Goal: Communication & Community: Participate in discussion

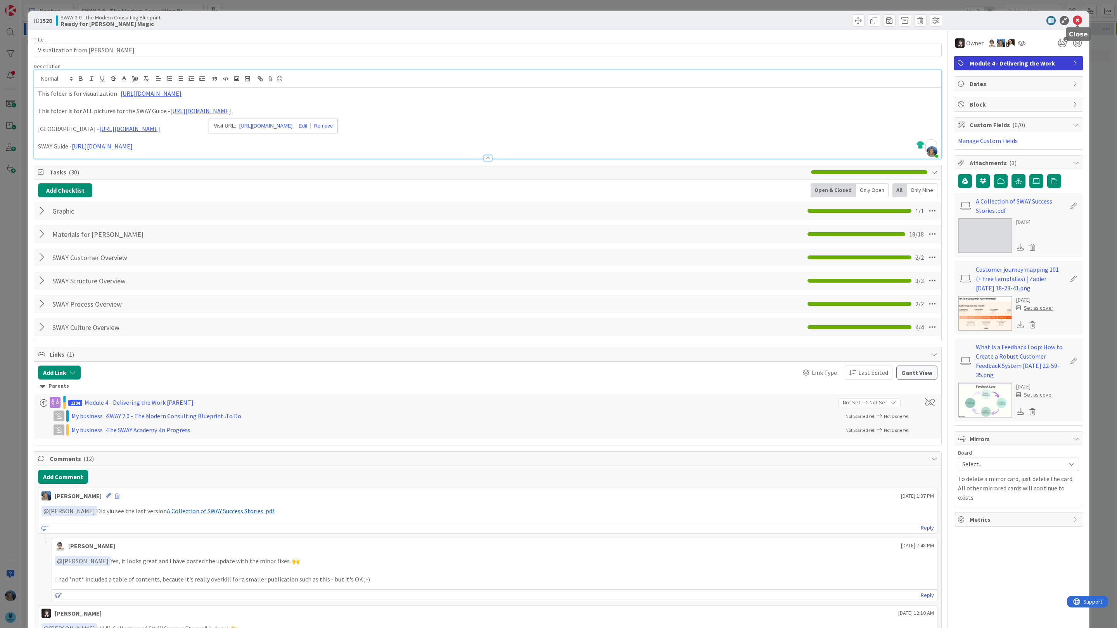
click at [1077, 22] on icon at bounding box center [1077, 20] width 9 height 9
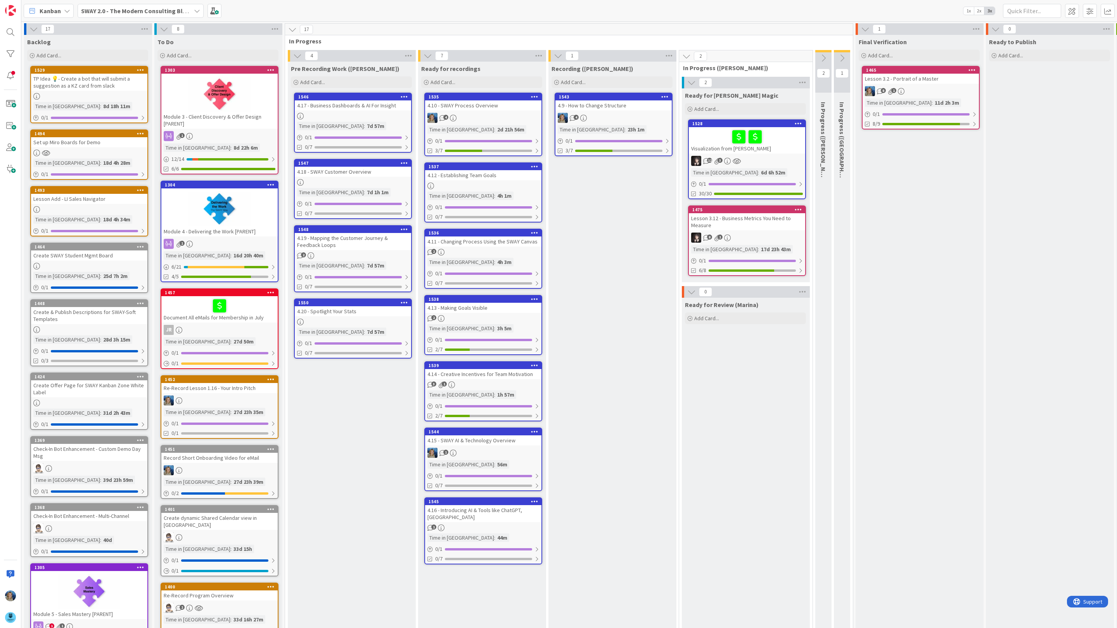
click at [373, 178] on link "1547 4.18 - SWAY Customer Overview Time in Column : 7d 1h 1m 0 / 1 0/7" at bounding box center [353, 189] width 118 height 60
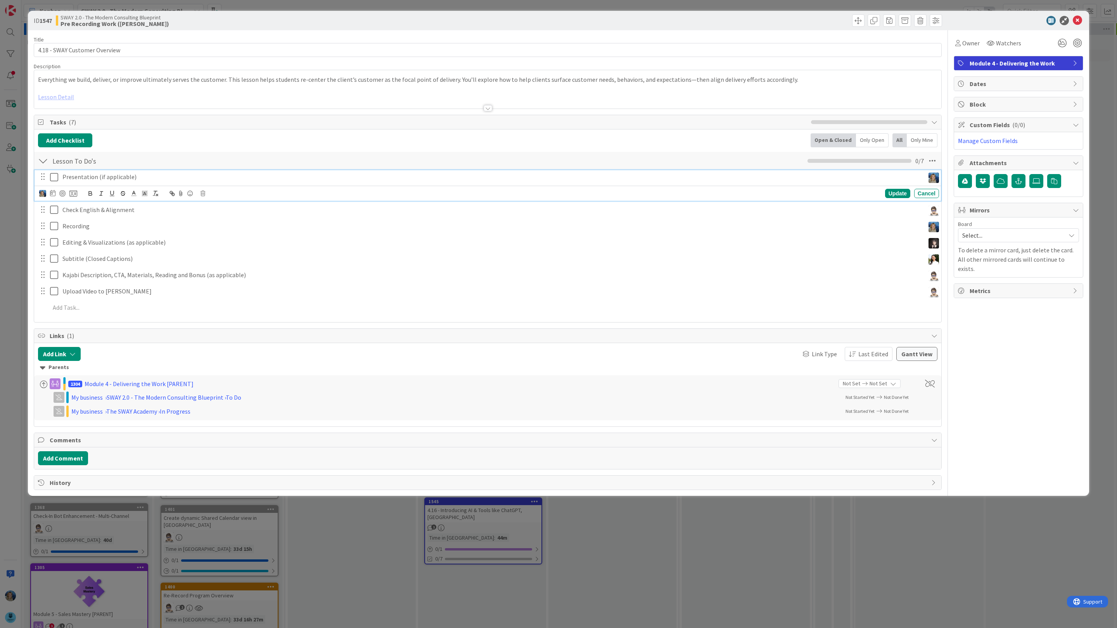
click at [143, 179] on p "Presentation (if applicable)" at bounding box center [491, 177] width 859 height 9
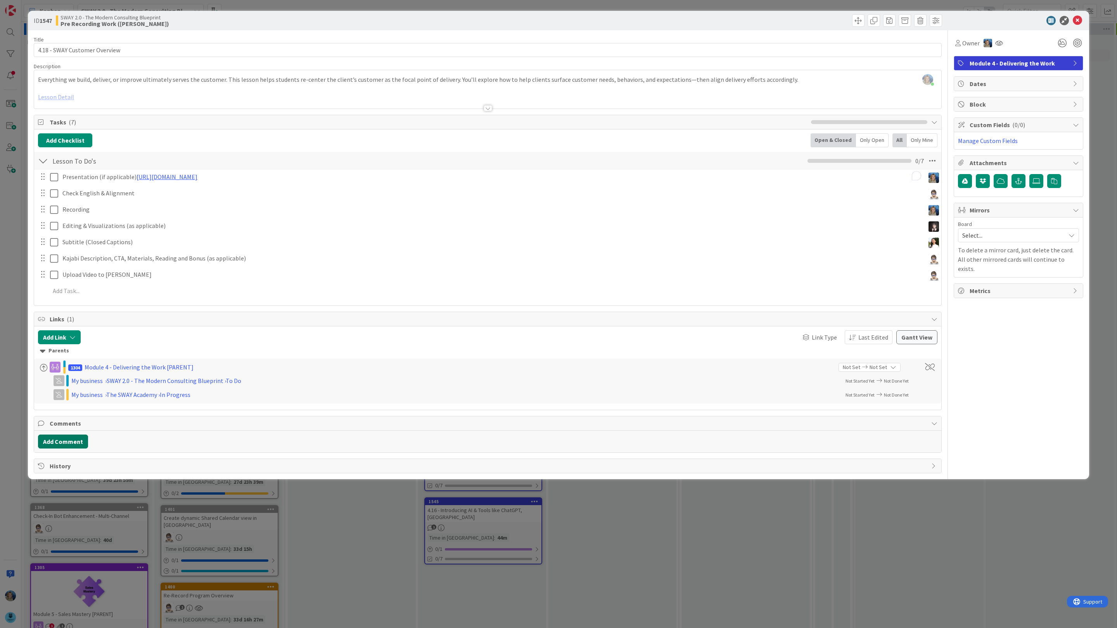
click at [65, 459] on div "Title 29 / 128 4.18 - SWAY Customer Overview Description [PERSON_NAME] just joi…" at bounding box center [488, 251] width 908 height 443
click at [76, 442] on button "Add Comment" at bounding box center [63, 442] width 50 height 14
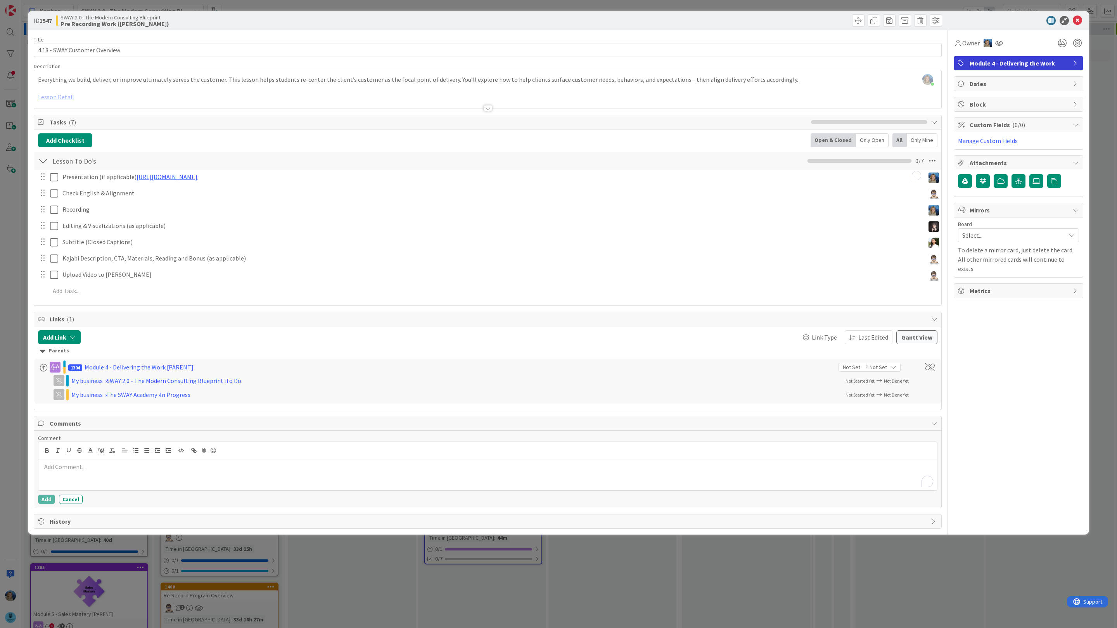
click at [81, 472] on p "To enrich screen reader interactions, please activate Accessibility in Grammarl…" at bounding box center [488, 467] width 892 height 9
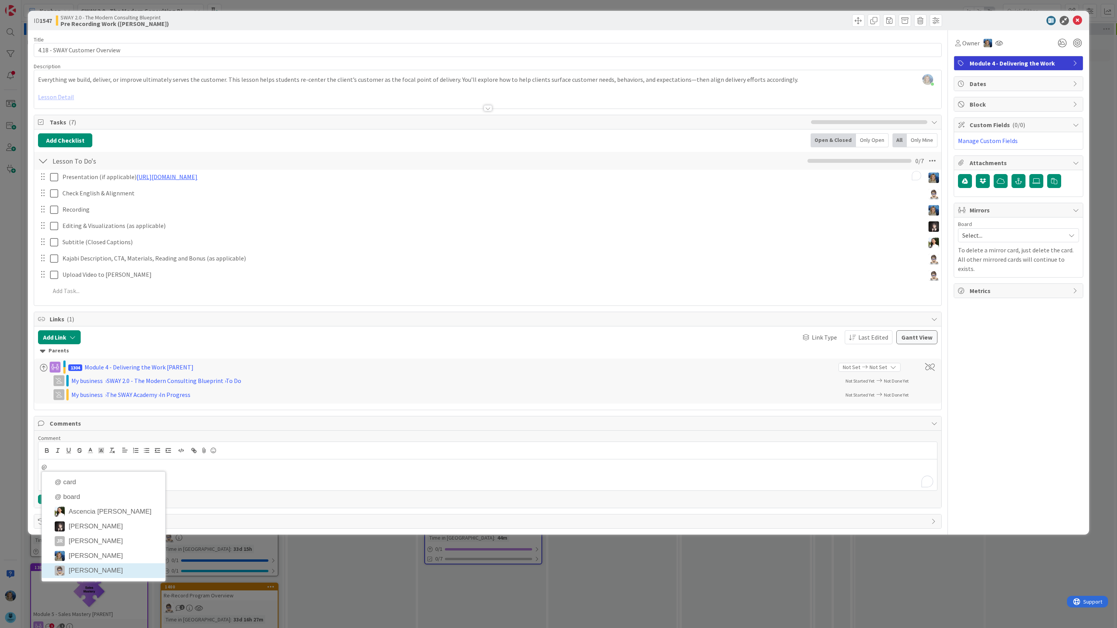
click at [102, 570] on li "[PERSON_NAME]" at bounding box center [103, 571] width 123 height 15
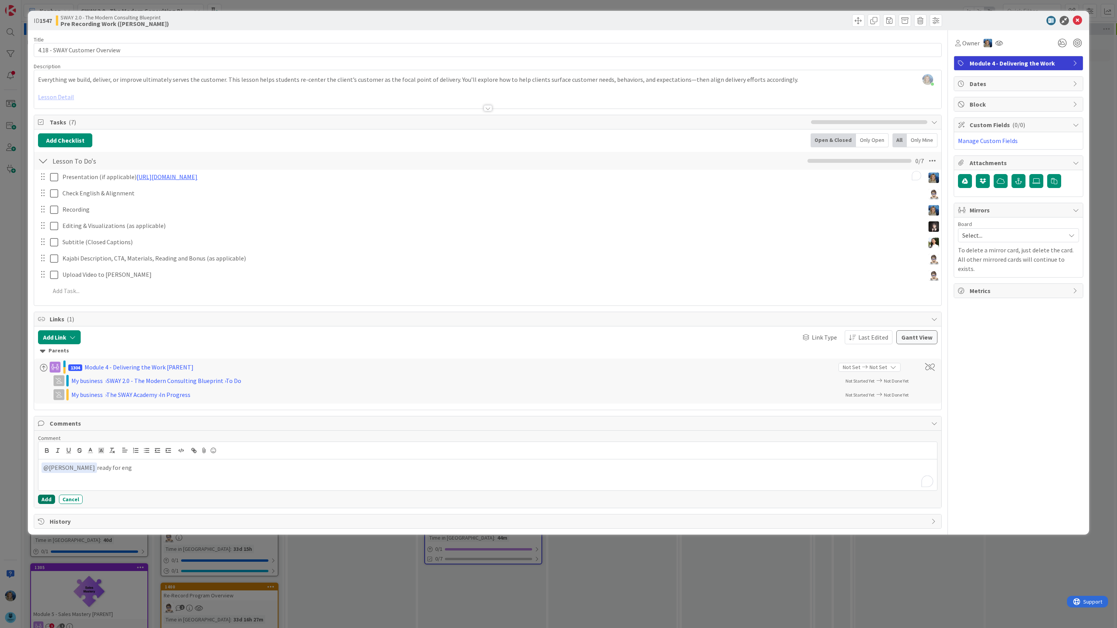
click at [45, 502] on button "Add" at bounding box center [46, 499] width 17 height 9
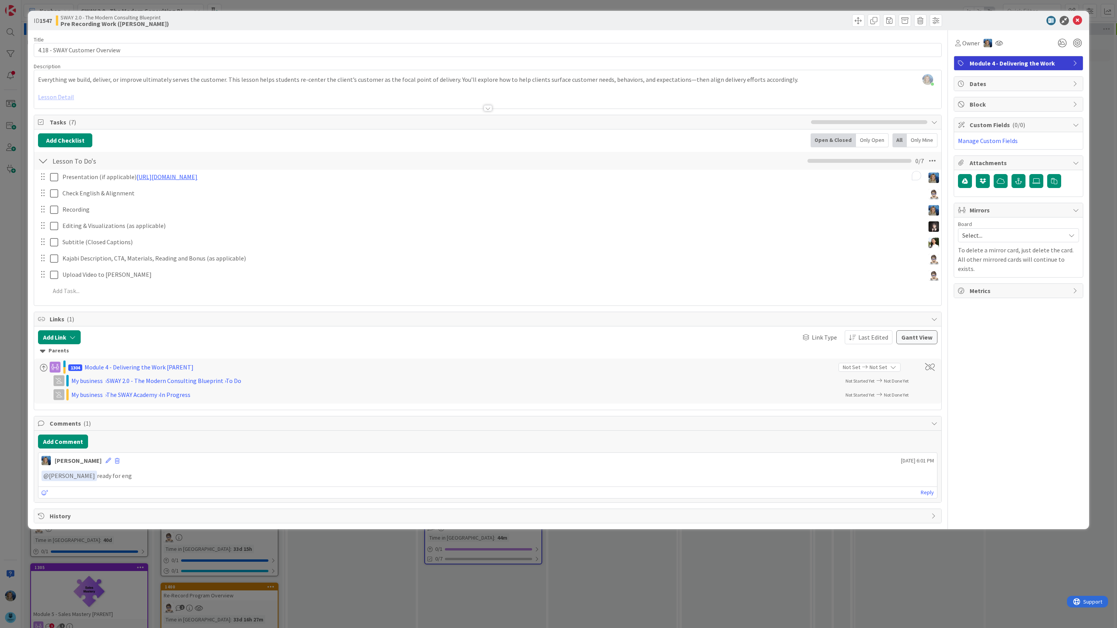
click at [1110, 133] on div "ID 1547 SWAY 2.0 - The Modern Consulting Blueprint Pre Recording Work (Marina) …" at bounding box center [558, 314] width 1117 height 628
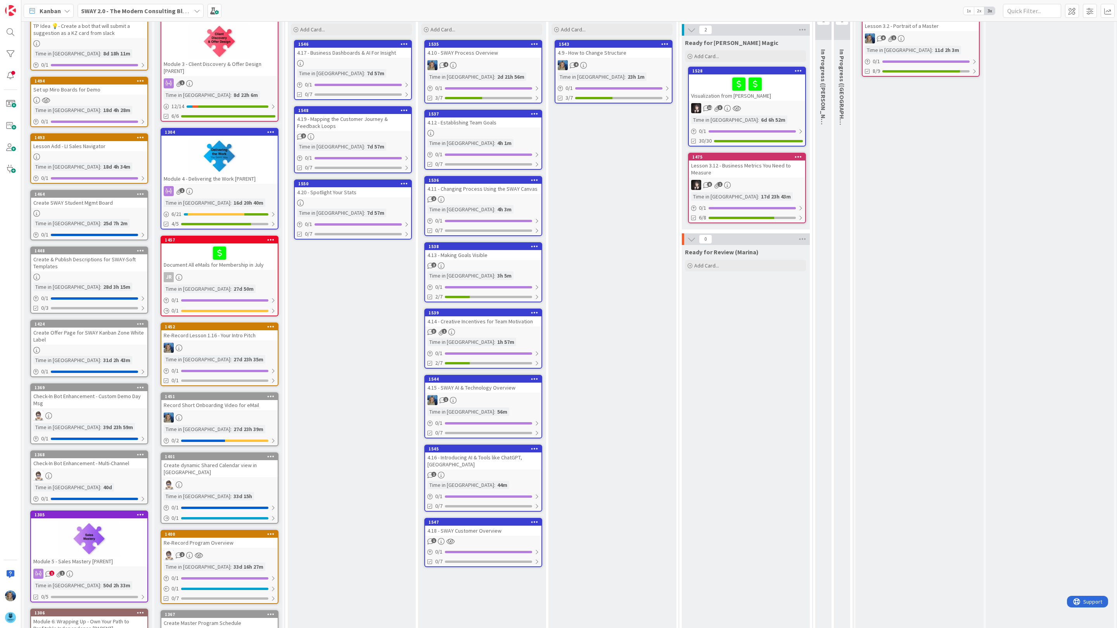
scroll to position [50, 0]
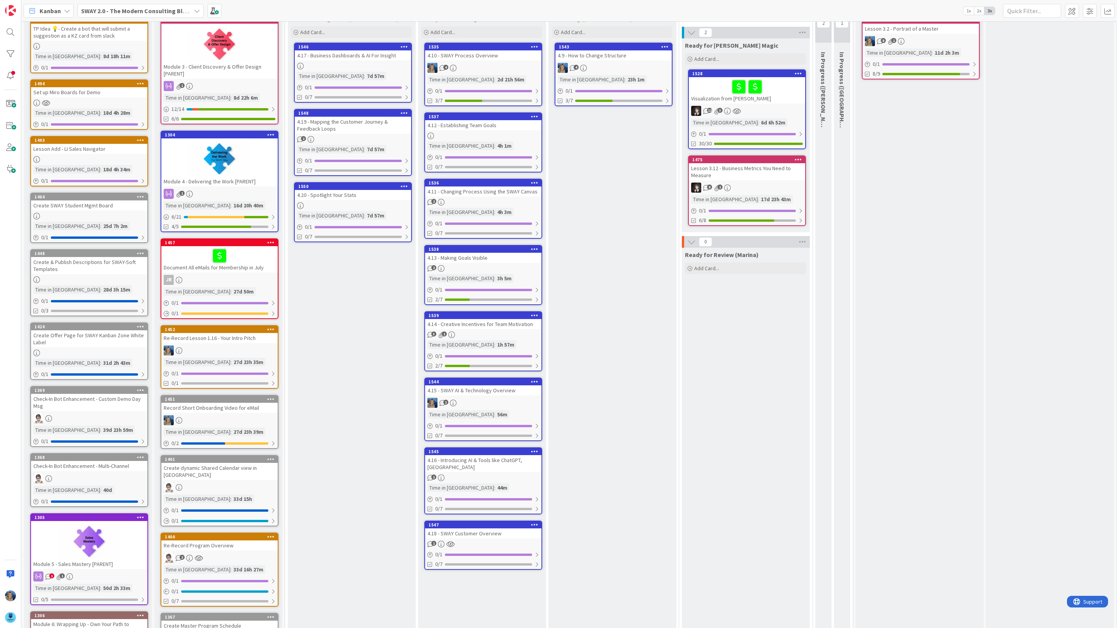
click at [369, 133] on div "4.19 - Mapping the Customer Journey & Feedback Loops" at bounding box center [353, 125] width 116 height 17
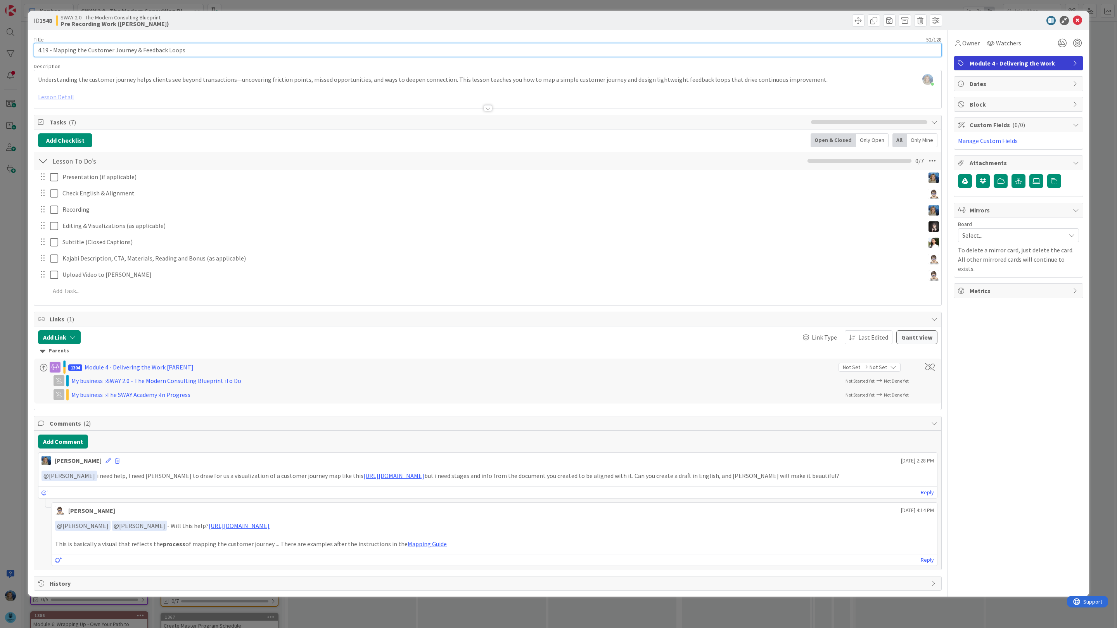
drag, startPoint x: 196, startPoint y: 51, endPoint x: 33, endPoint y: 48, distance: 162.9
click at [33, 48] on div "ID 1548 SWAY 2.0 - The Modern Consulting Blueprint Pre Recording Work (Marina) …" at bounding box center [558, 304] width 1061 height 586
click at [1077, 19] on icon at bounding box center [1077, 20] width 9 height 9
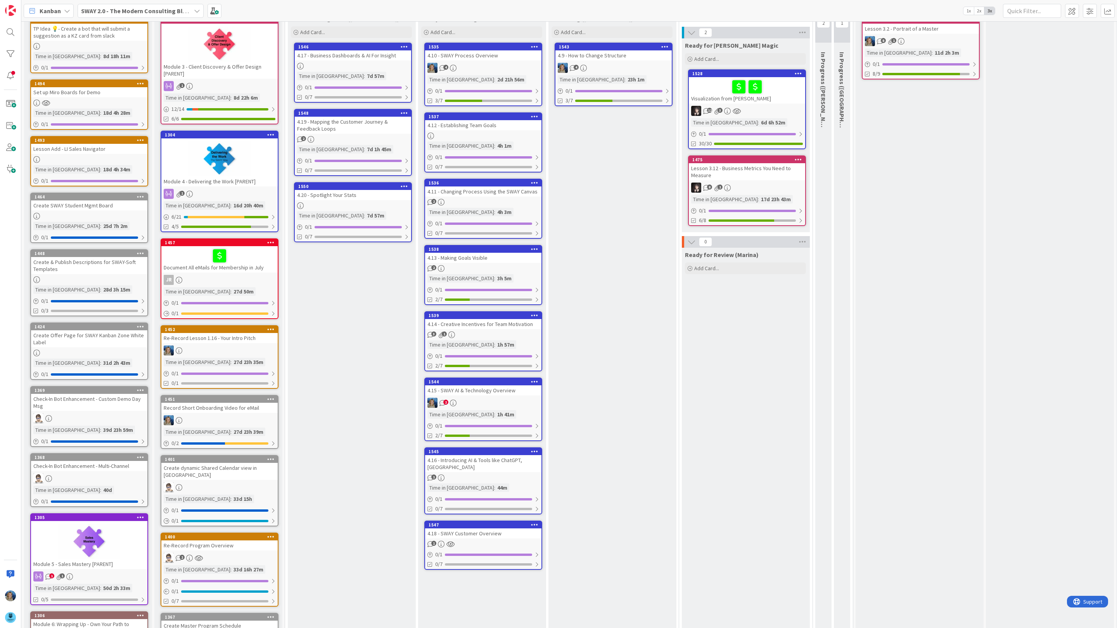
click at [745, 102] on div "Visualization from [PERSON_NAME]" at bounding box center [747, 90] width 116 height 26
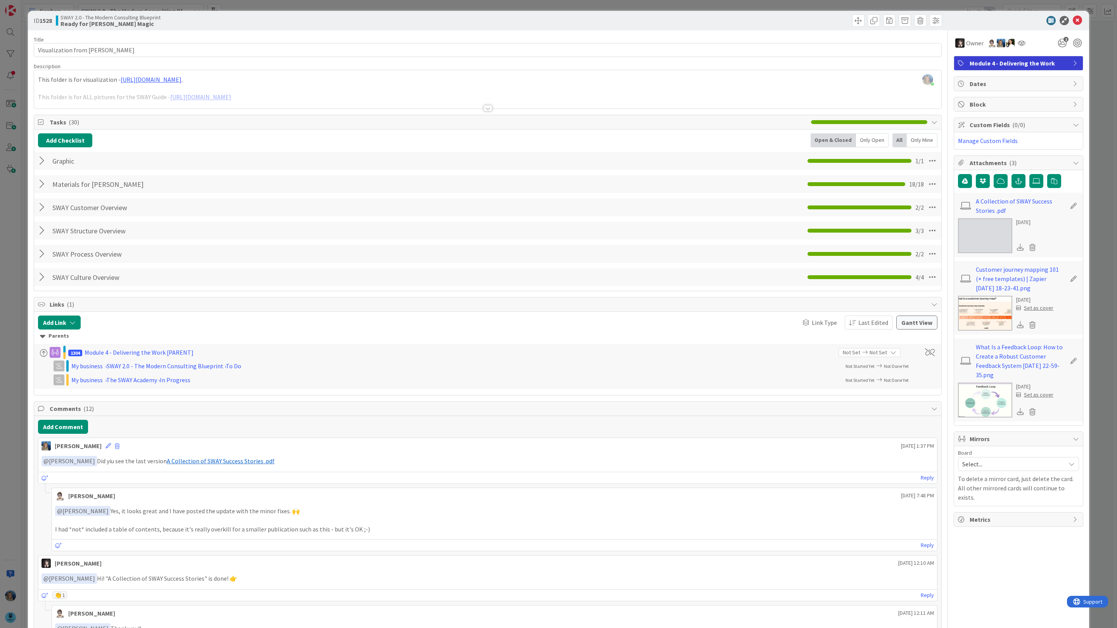
click at [968, 391] on img at bounding box center [985, 400] width 54 height 35
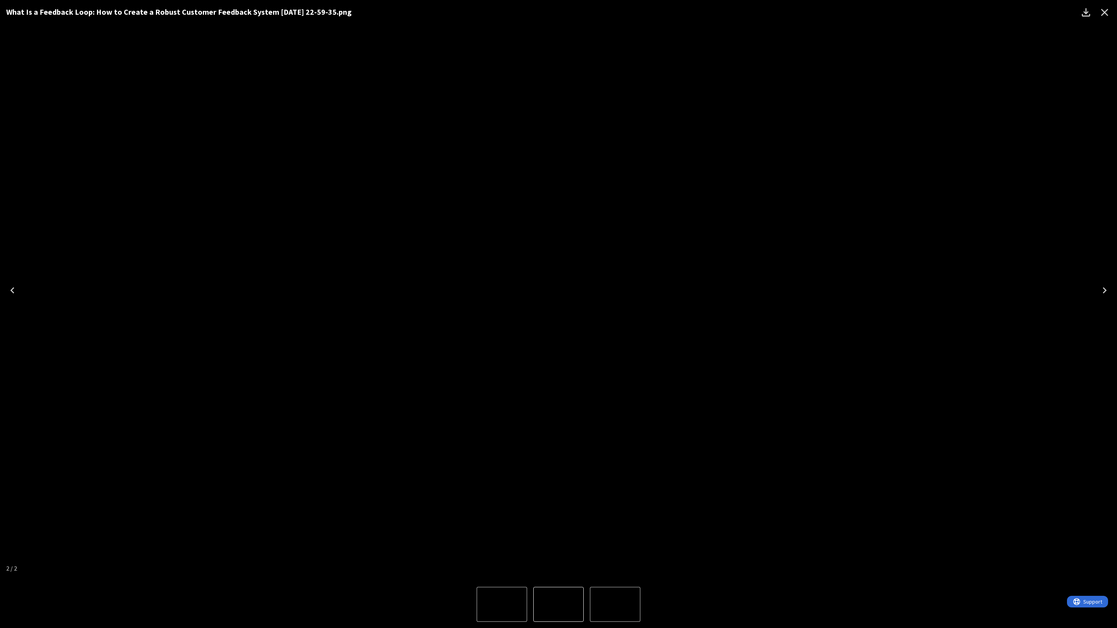
click at [1105, 12] on icon "Close" at bounding box center [1104, 12] width 12 height 12
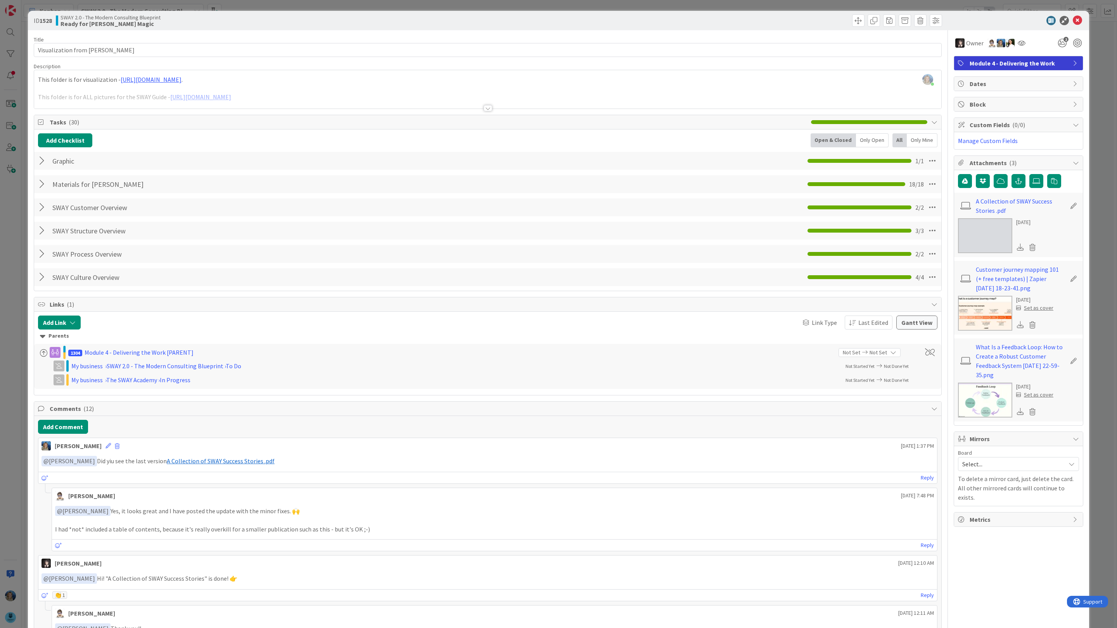
click at [986, 231] on img at bounding box center [985, 235] width 54 height 35
click at [202, 80] on div "[PERSON_NAME] just joined This folder is for visualization - [URL][DOMAIN_NAME]…" at bounding box center [487, 89] width 907 height 38
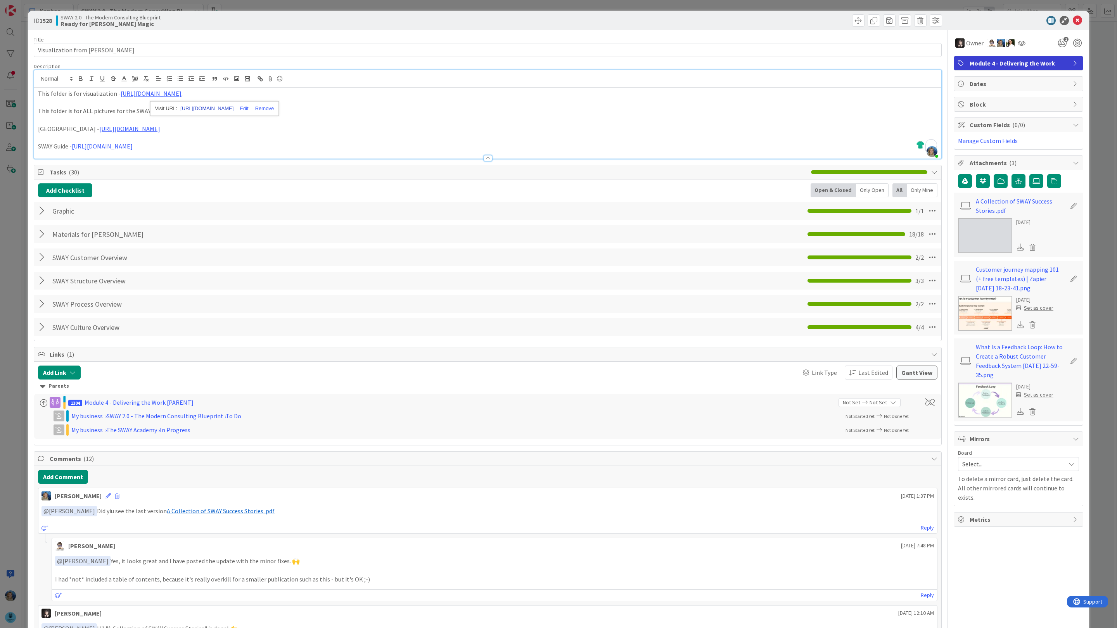
click at [206, 107] on link "[URL][DOMAIN_NAME]" at bounding box center [206, 109] width 53 height 10
click at [1076, 18] on icon at bounding box center [1077, 20] width 9 height 9
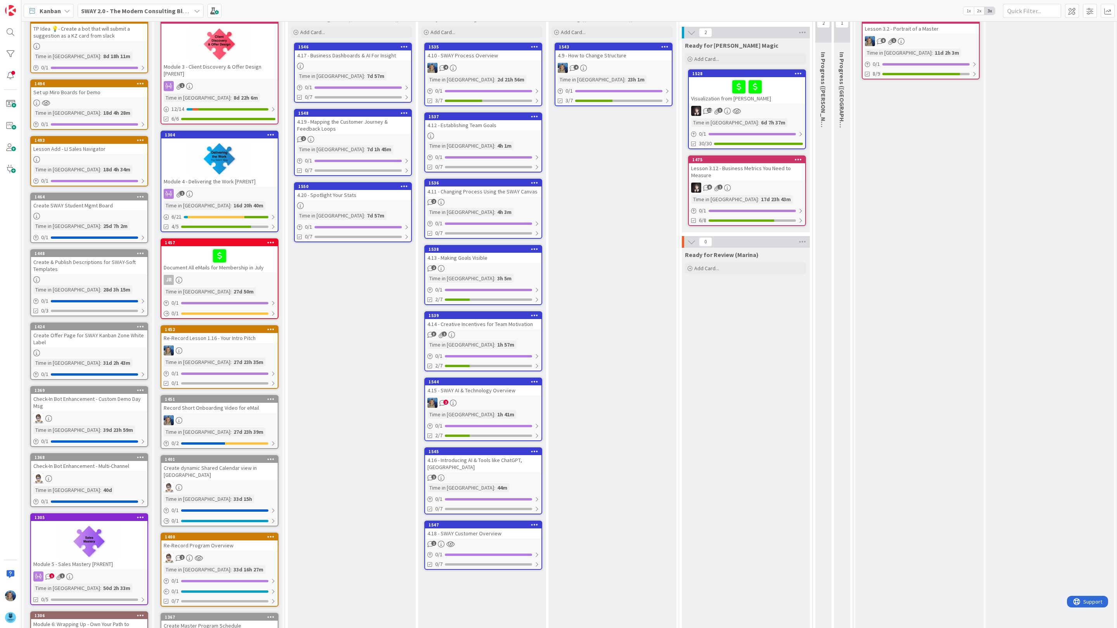
click at [386, 130] on div "4.19 - Mapping the Customer Journey & Feedback Loops" at bounding box center [353, 125] width 116 height 17
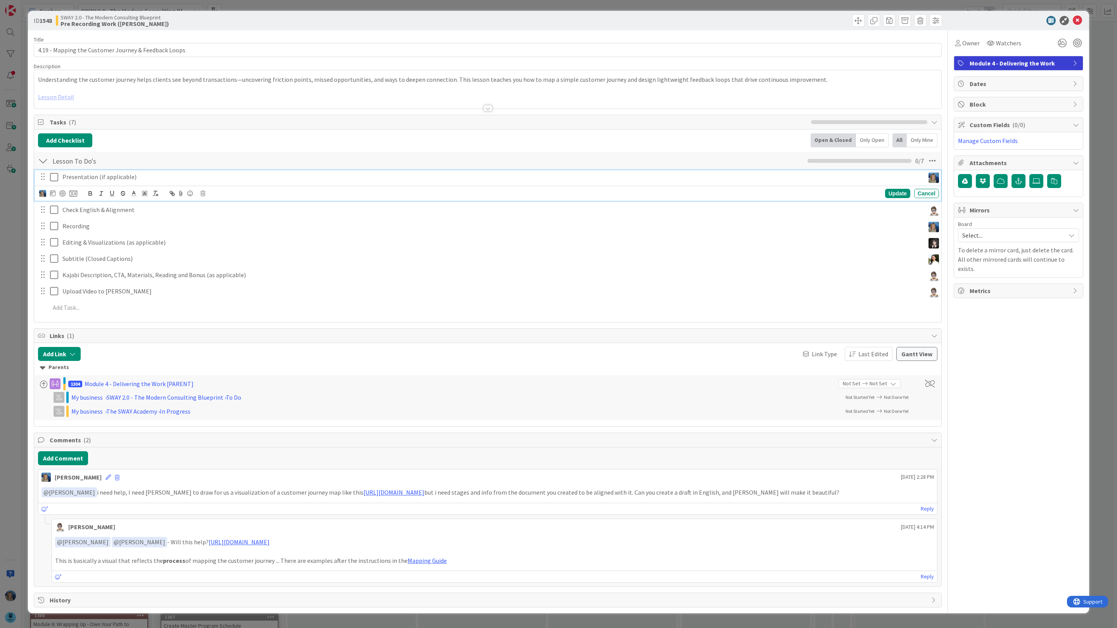
click at [145, 178] on p "Presentation (if applicable)" at bounding box center [491, 177] width 859 height 9
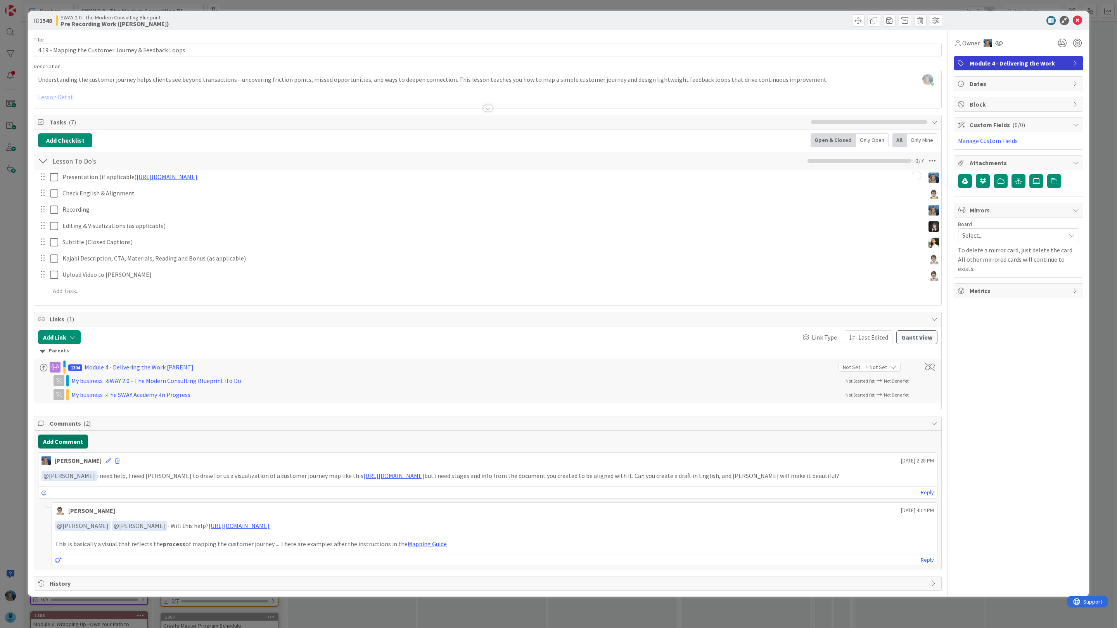
click at [75, 452] on div "Add Comment [PERSON_NAME] [DATE] 2:28 PM ﻿ @ [PERSON_NAME] ﻿ i need help, I nee…" at bounding box center [487, 500] width 907 height 139
click at [80, 438] on button "Add Comment" at bounding box center [63, 442] width 50 height 14
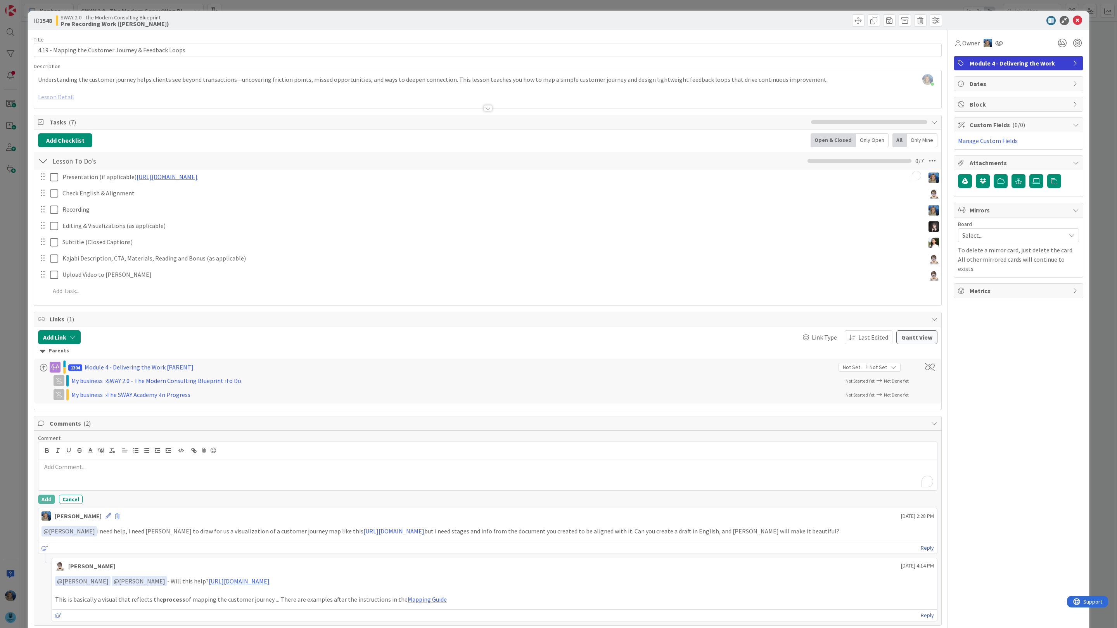
click at [79, 472] on p "To enrich screen reader interactions, please activate Accessibility in Grammarl…" at bounding box center [488, 467] width 892 height 9
click at [92, 573] on li "[PERSON_NAME]" at bounding box center [103, 571] width 123 height 15
click at [45, 503] on button "Add" at bounding box center [46, 499] width 17 height 9
click at [1110, 76] on div "ID 1548 SWAY 2.0 - The Modern Consulting Blueprint Pre Recording Work (Marina) …" at bounding box center [558, 314] width 1117 height 628
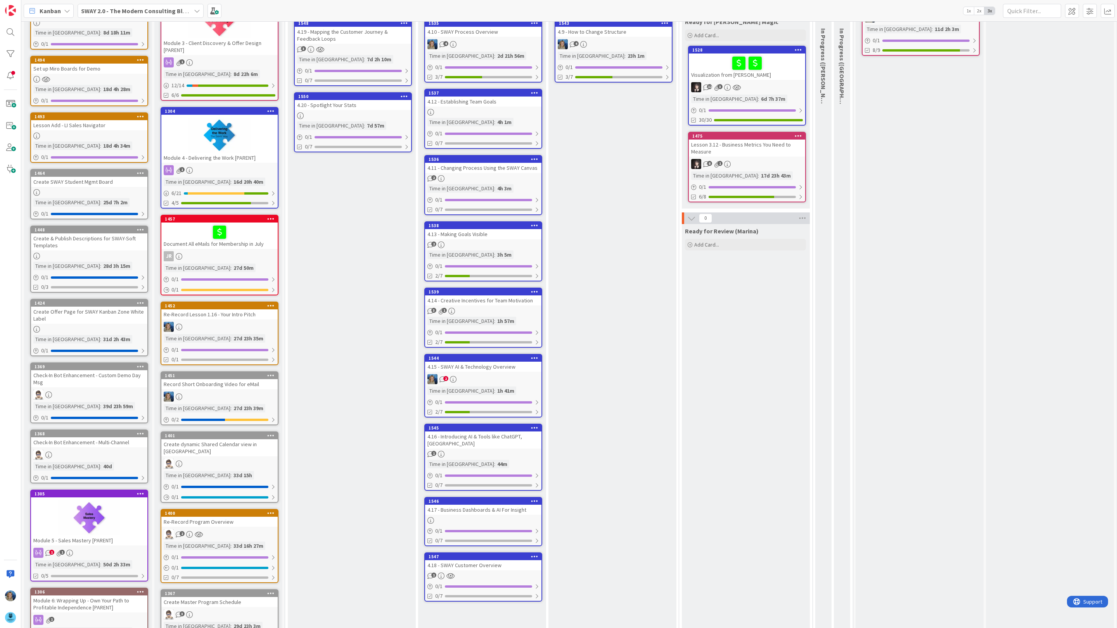
scroll to position [64, 0]
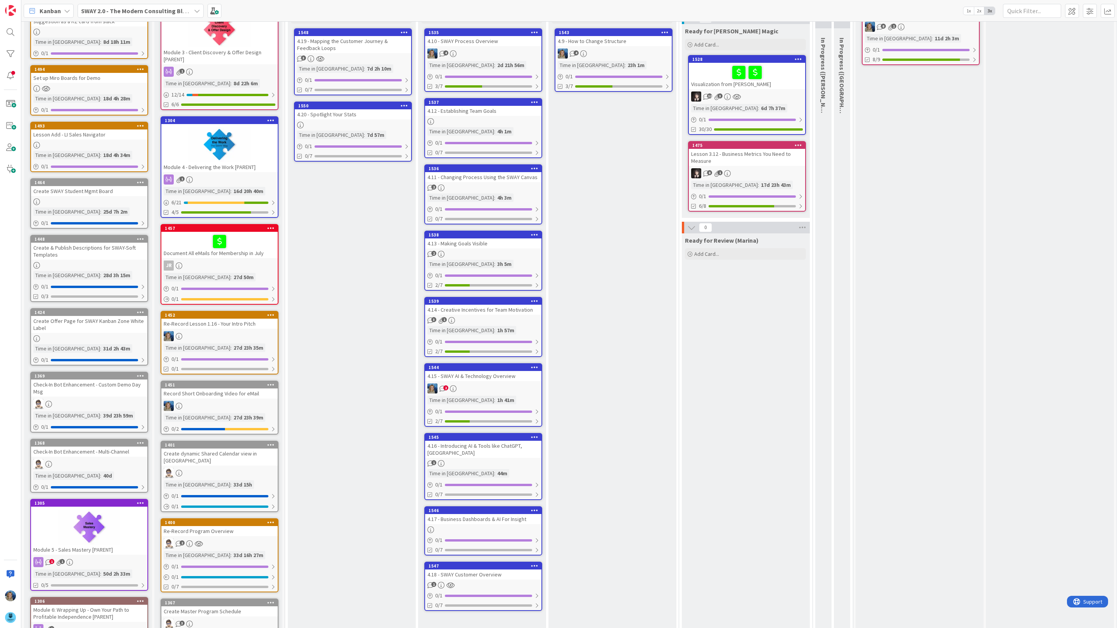
click at [474, 384] on div "2" at bounding box center [483, 389] width 116 height 10
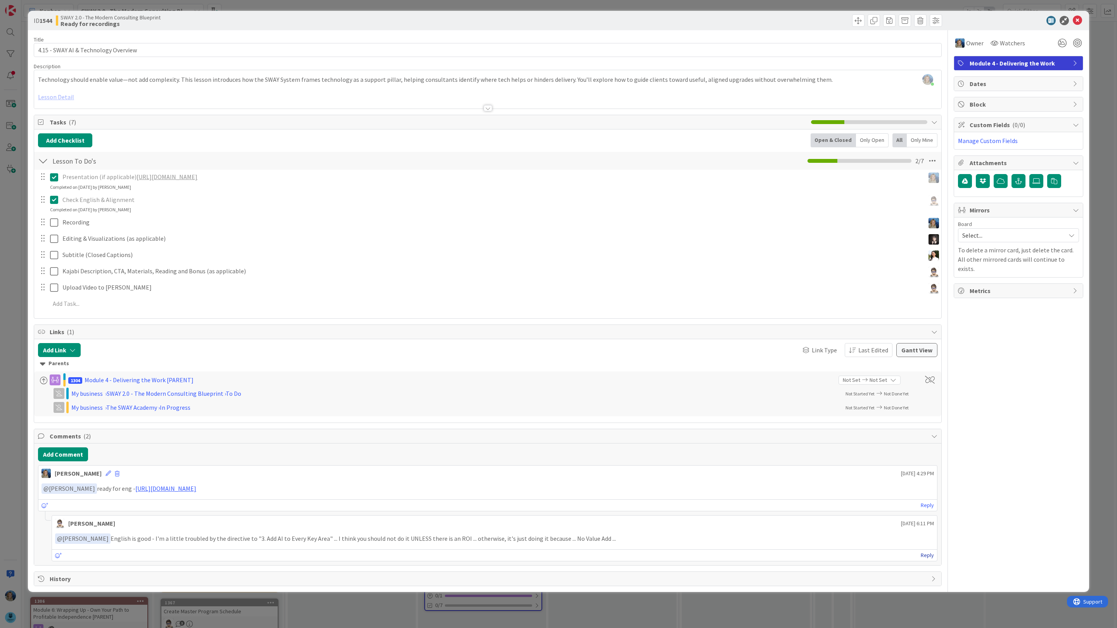
click at [926, 559] on link "Reply" at bounding box center [927, 556] width 13 height 10
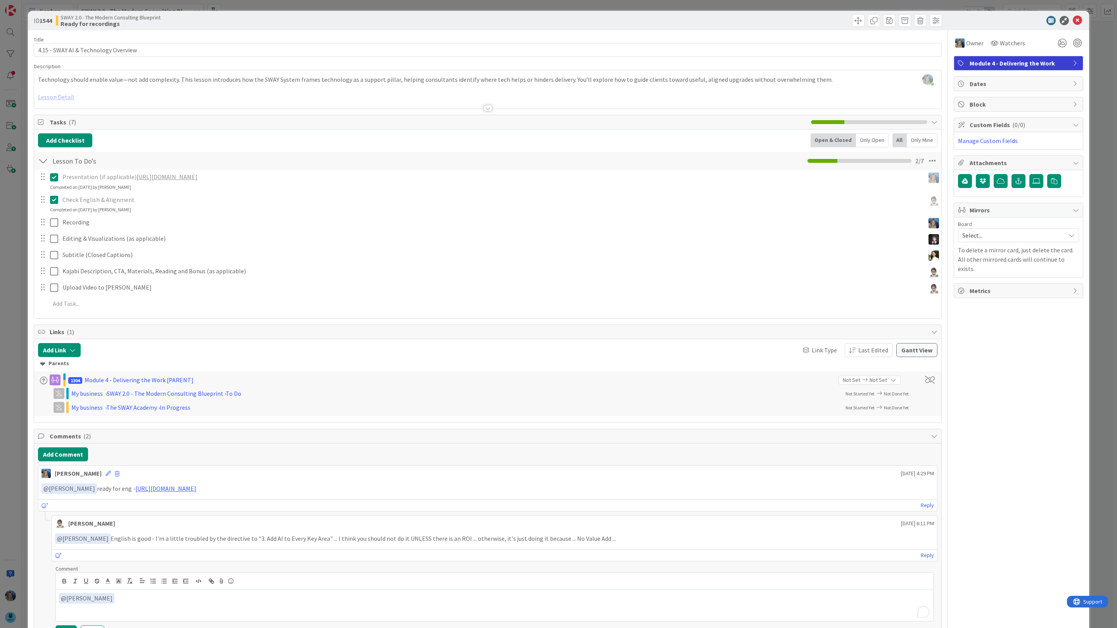
click at [160, 602] on p "﻿ @ [PERSON_NAME] ﻿" at bounding box center [494, 598] width 871 height 10
click at [185, 491] on link "[URL][DOMAIN_NAME]" at bounding box center [165, 489] width 61 height 8
click at [109, 609] on div "﻿ @ [PERSON_NAME] ﻿" at bounding box center [494, 605] width 877 height 31
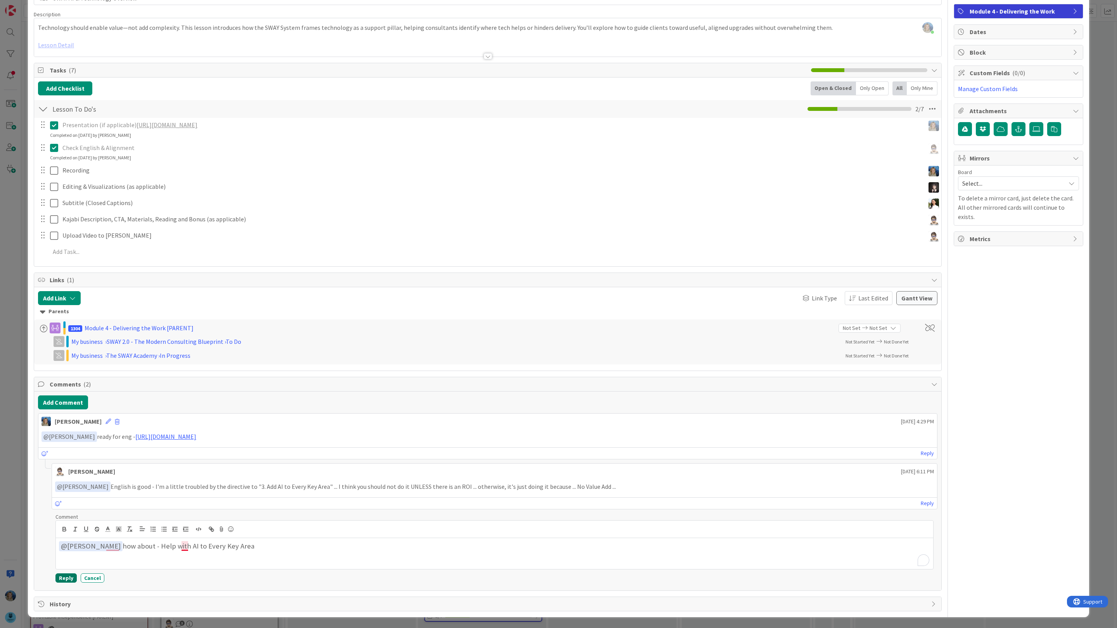
click at [67, 578] on button "Reply" at bounding box center [65, 578] width 21 height 9
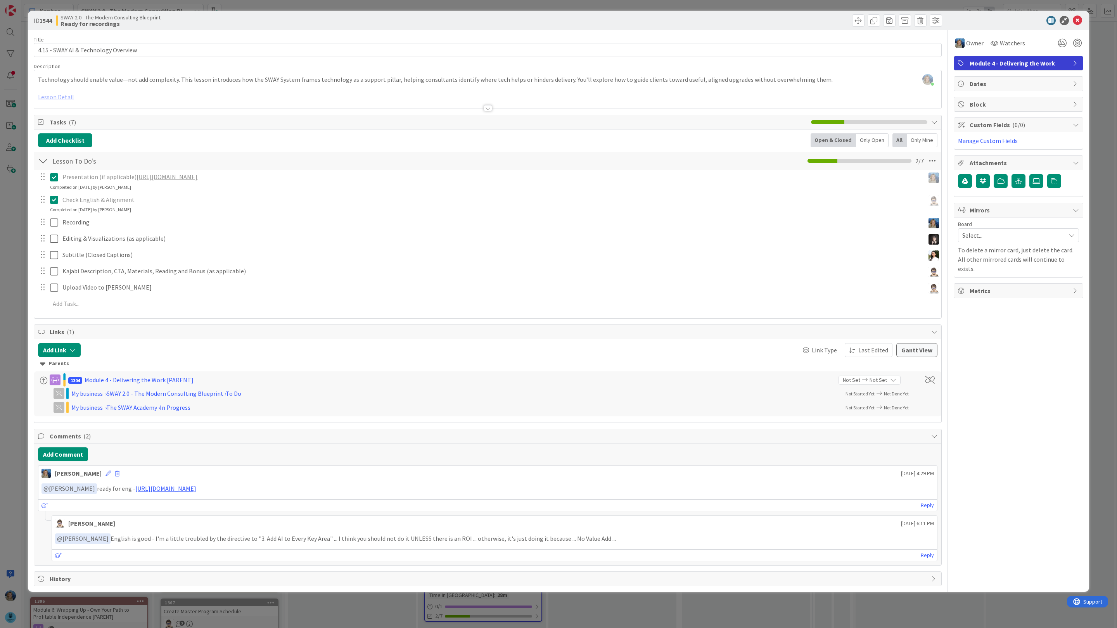
scroll to position [0, 0]
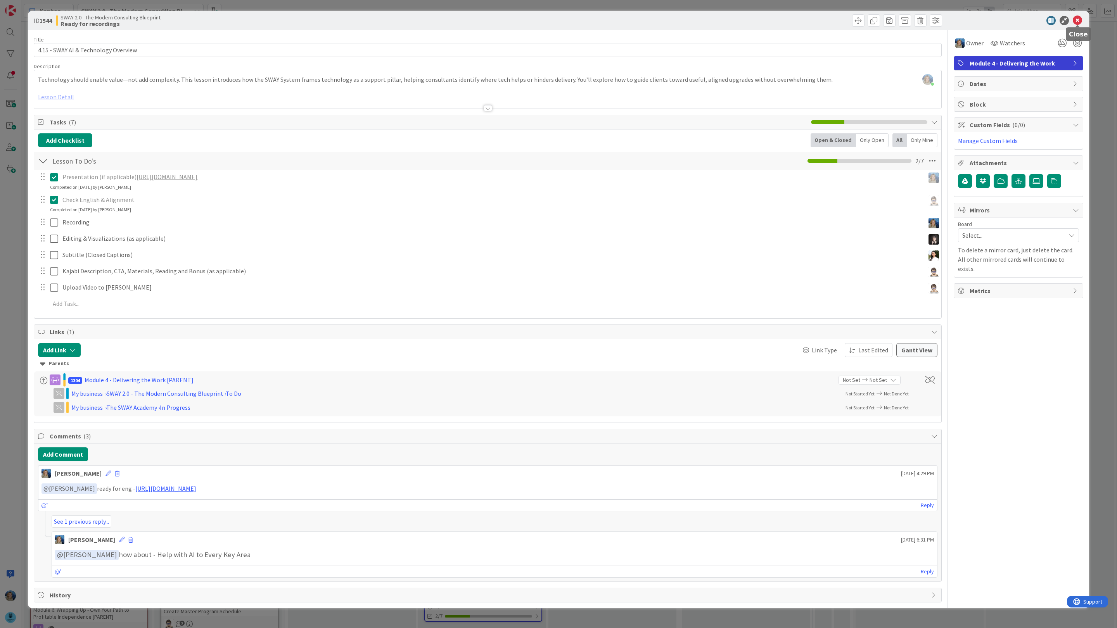
click at [1079, 18] on icon at bounding box center [1077, 20] width 9 height 9
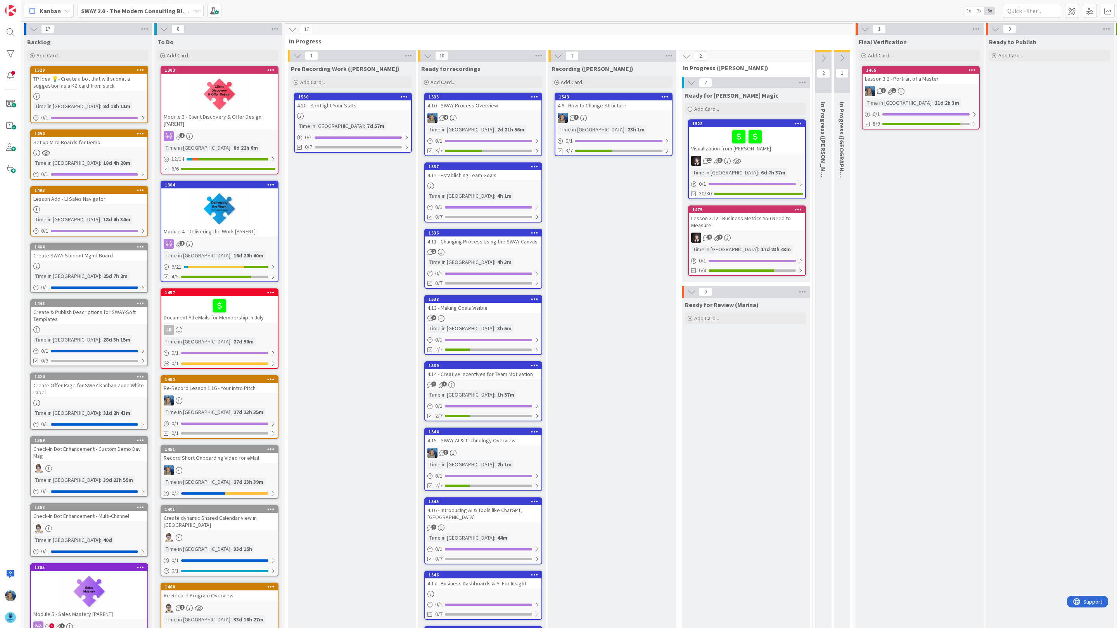
click at [869, 27] on icon at bounding box center [865, 29] width 9 height 9
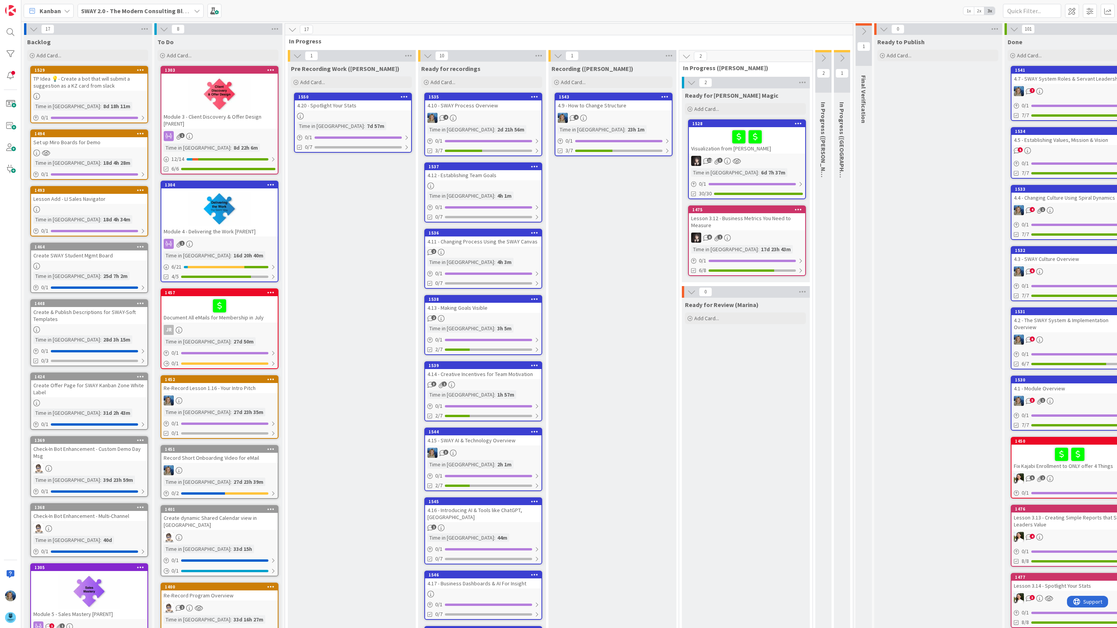
click at [884, 29] on icon at bounding box center [884, 29] width 9 height 9
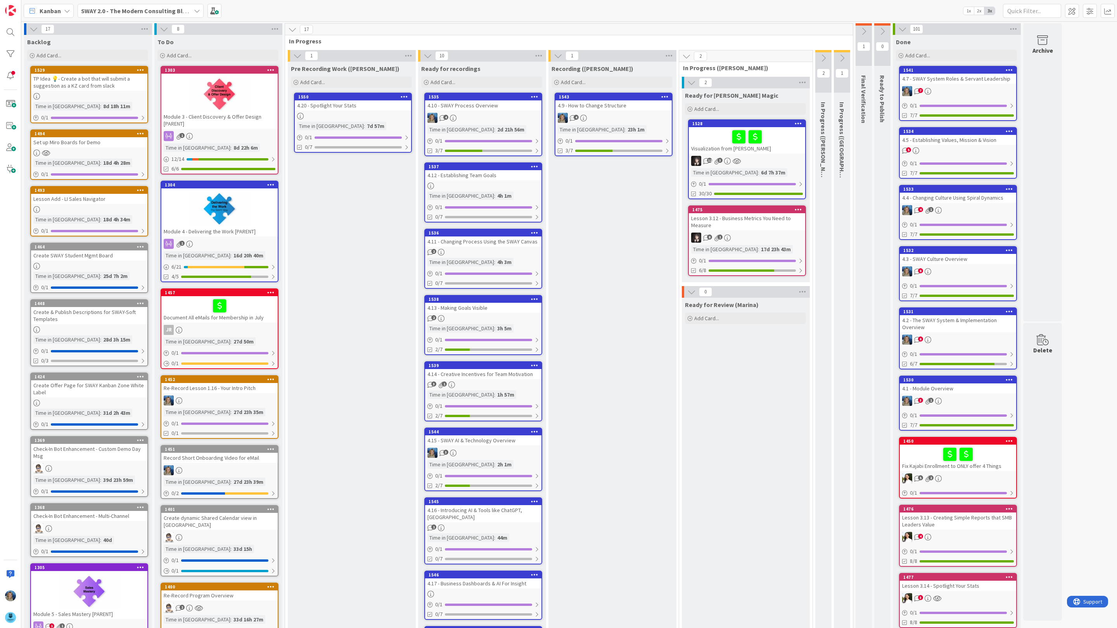
click at [885, 30] on icon at bounding box center [882, 31] width 9 height 9
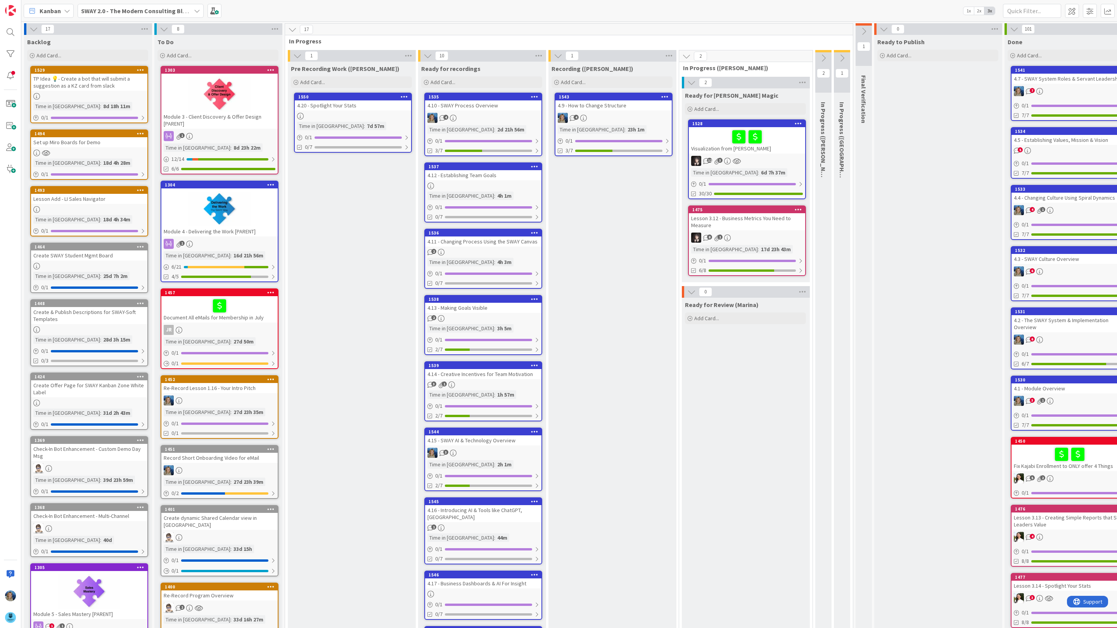
click at [886, 29] on icon at bounding box center [884, 29] width 9 height 9
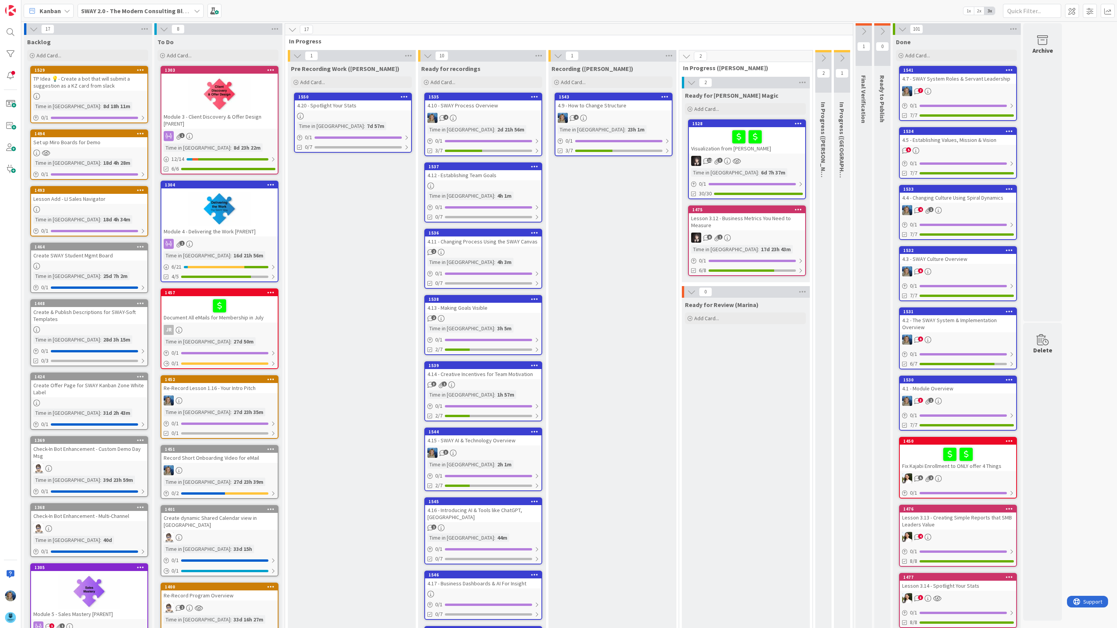
click at [823, 54] on icon at bounding box center [823, 58] width 9 height 9
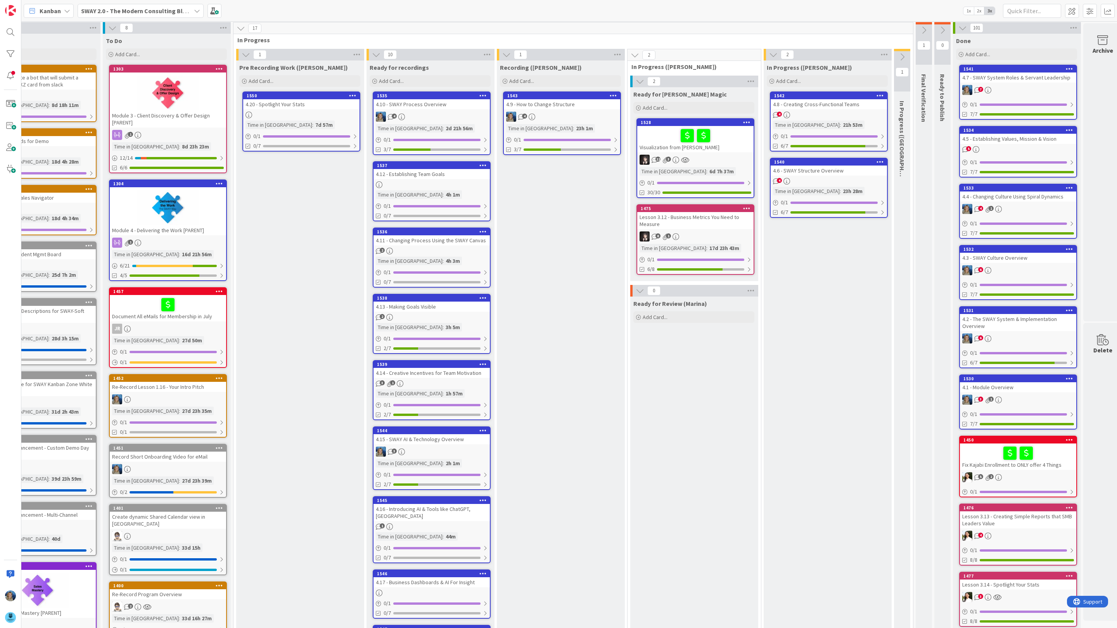
scroll to position [1, 55]
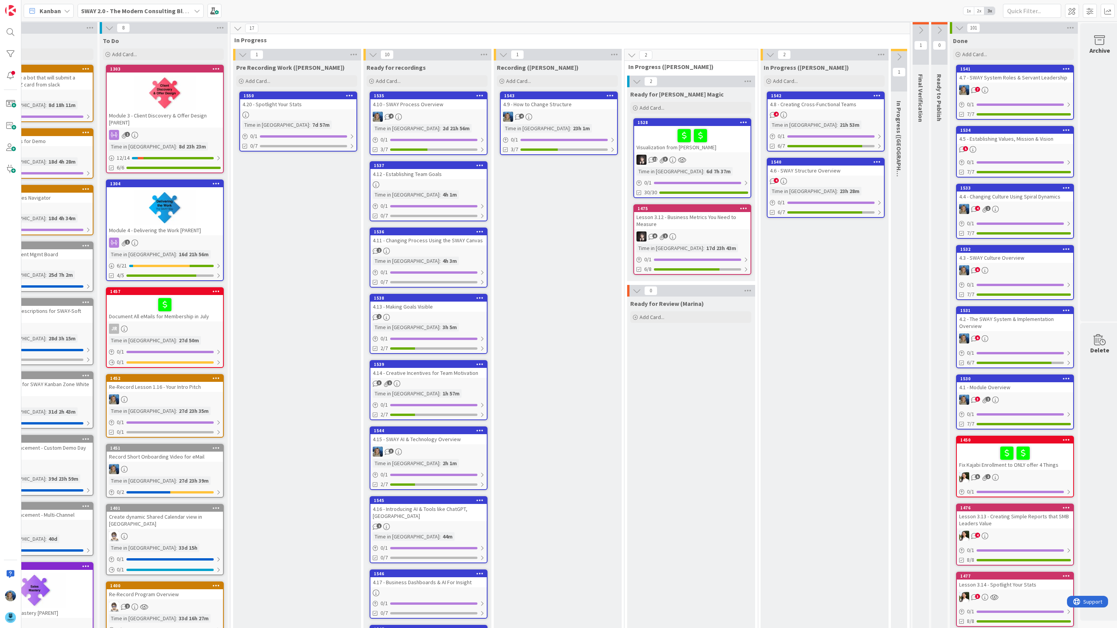
click at [320, 105] on div "4.20 - Spotlight Your Stats" at bounding box center [298, 104] width 116 height 10
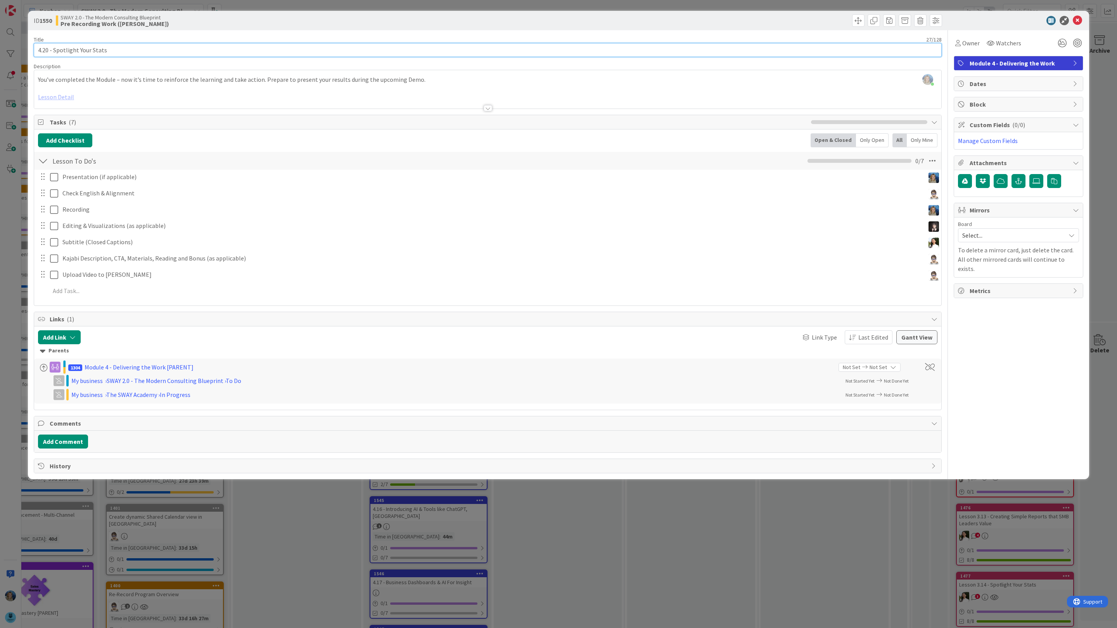
drag, startPoint x: 119, startPoint y: 48, endPoint x: 37, endPoint y: 51, distance: 81.5
click at [37, 51] on input "4.20 - Spotlight Your Stats" at bounding box center [488, 50] width 908 height 14
click at [112, 50] on input "4.20 - Spotlight Your Stats" at bounding box center [488, 50] width 908 height 14
drag, startPoint x: 112, startPoint y: 50, endPoint x: 36, endPoint y: 50, distance: 76.8
click at [36, 50] on input "4.20 - Spotlight Your Stats" at bounding box center [488, 50] width 908 height 14
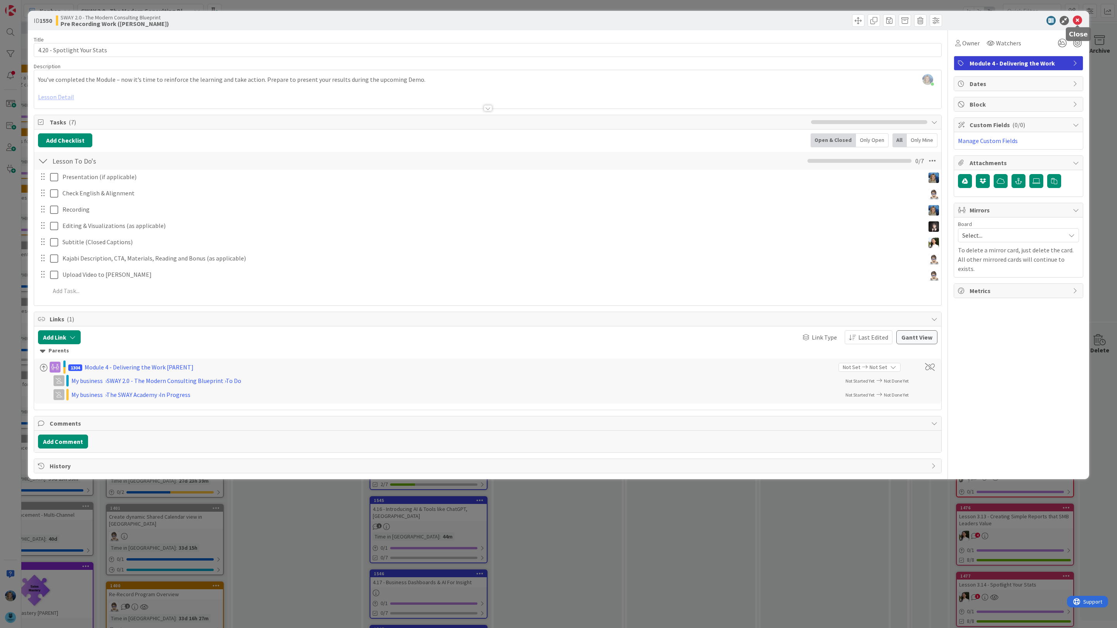
click at [1077, 18] on icon at bounding box center [1077, 20] width 9 height 9
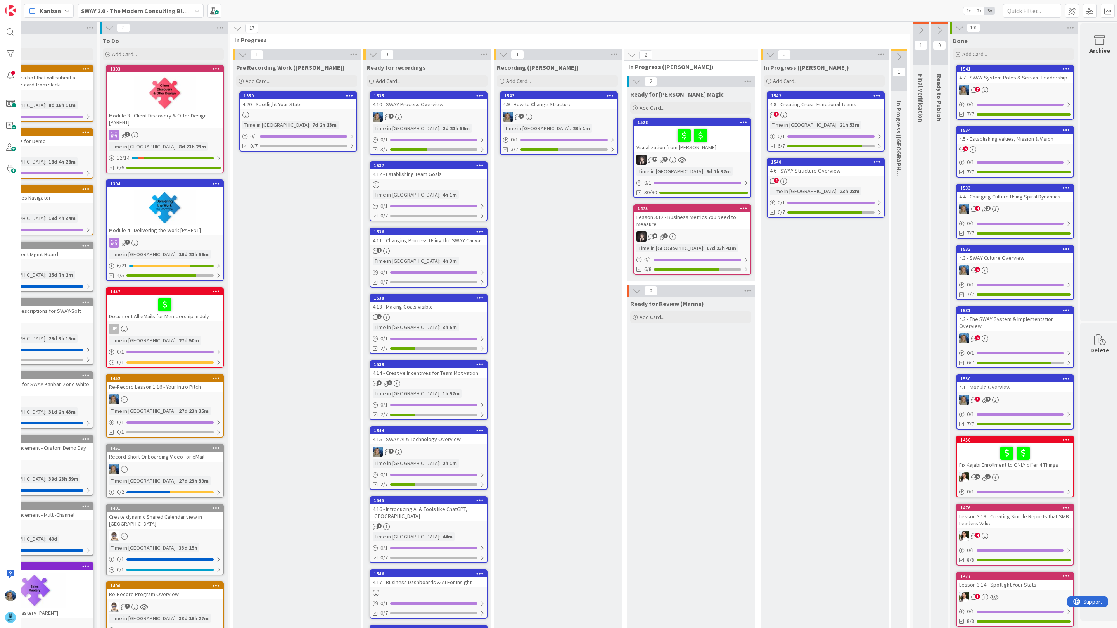
click at [282, 104] on div "4.20 - Spotlight Your Stats" at bounding box center [298, 104] width 116 height 10
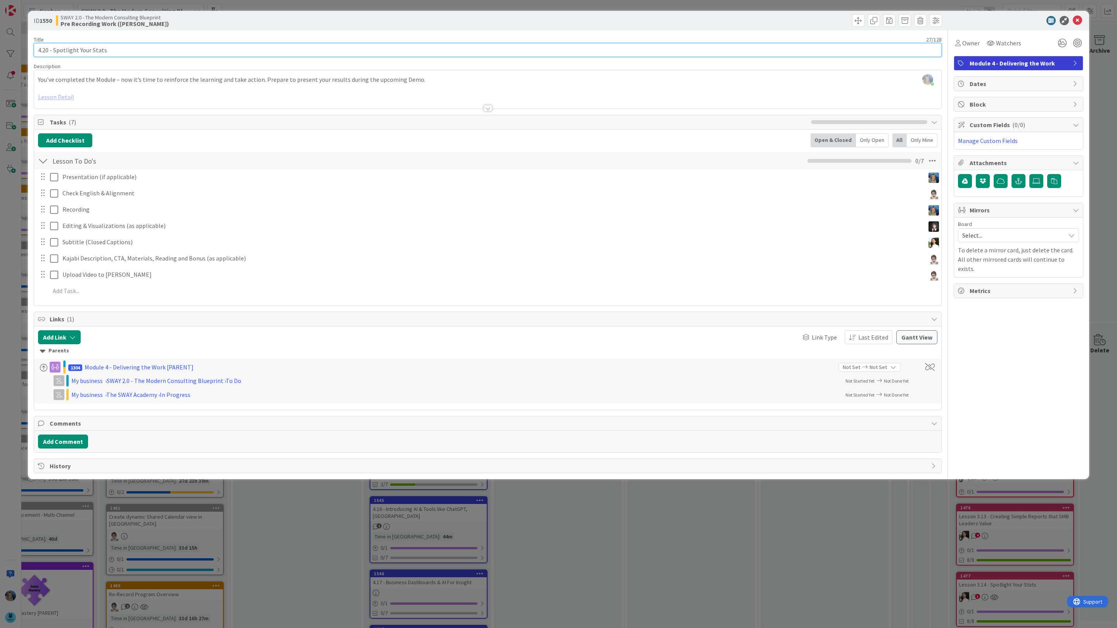
drag, startPoint x: 112, startPoint y: 46, endPoint x: 31, endPoint y: 46, distance: 80.7
click at [31, 46] on div "ID 1550 SWAY 2.0 - The Modern Consulting Blueprint Pre Recording Work (Marina) …" at bounding box center [558, 245] width 1061 height 469
click at [262, 531] on div "ID 1550 SWAY 2.0 - The Modern Consulting Blueprint Pre Recording Work (Marina) …" at bounding box center [558, 314] width 1117 height 628
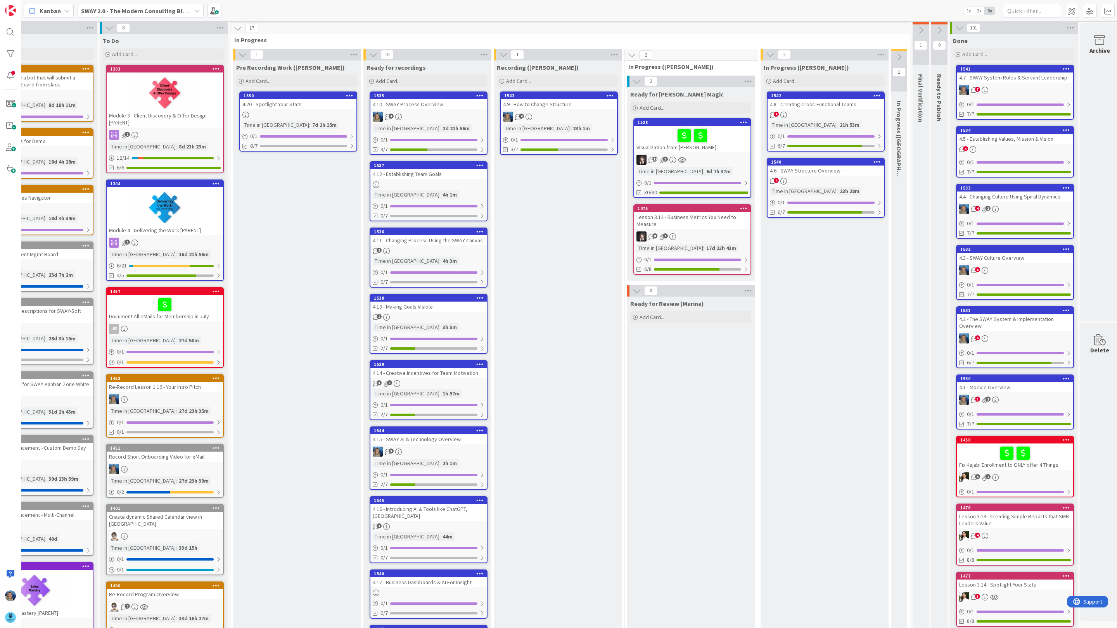
click at [723, 152] on div "Visualization from [PERSON_NAME]" at bounding box center [692, 139] width 116 height 26
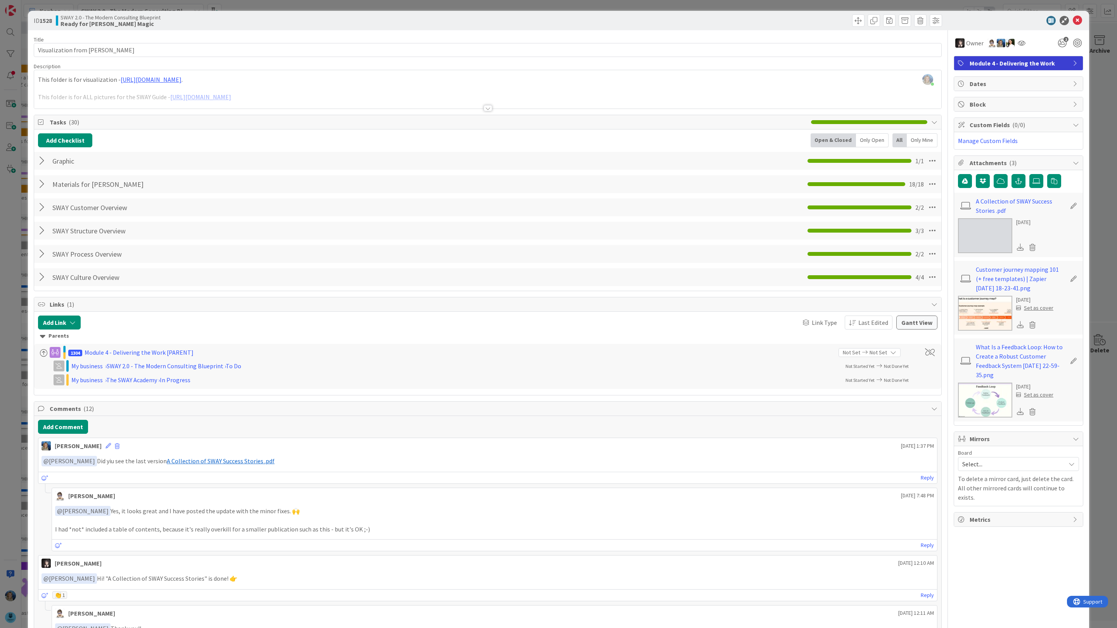
click at [363, 84] on div "[PERSON_NAME] just joined This folder is for visualization - [URL][DOMAIN_NAME]…" at bounding box center [487, 89] width 907 height 38
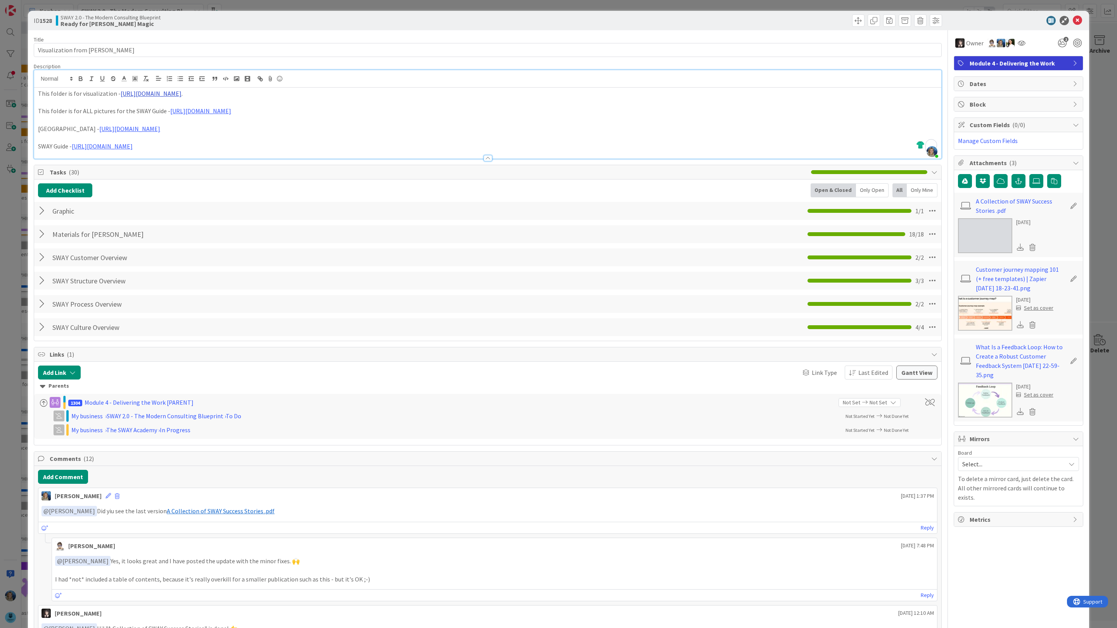
click at [182, 91] on link "[URL][DOMAIN_NAME]" at bounding box center [151, 94] width 61 height 8
click at [229, 110] on link "[URL][DOMAIN_NAME]" at bounding box center [206, 109] width 53 height 10
click at [223, 107] on link "[URL][DOMAIN_NAME]" at bounding box center [206, 109] width 53 height 10
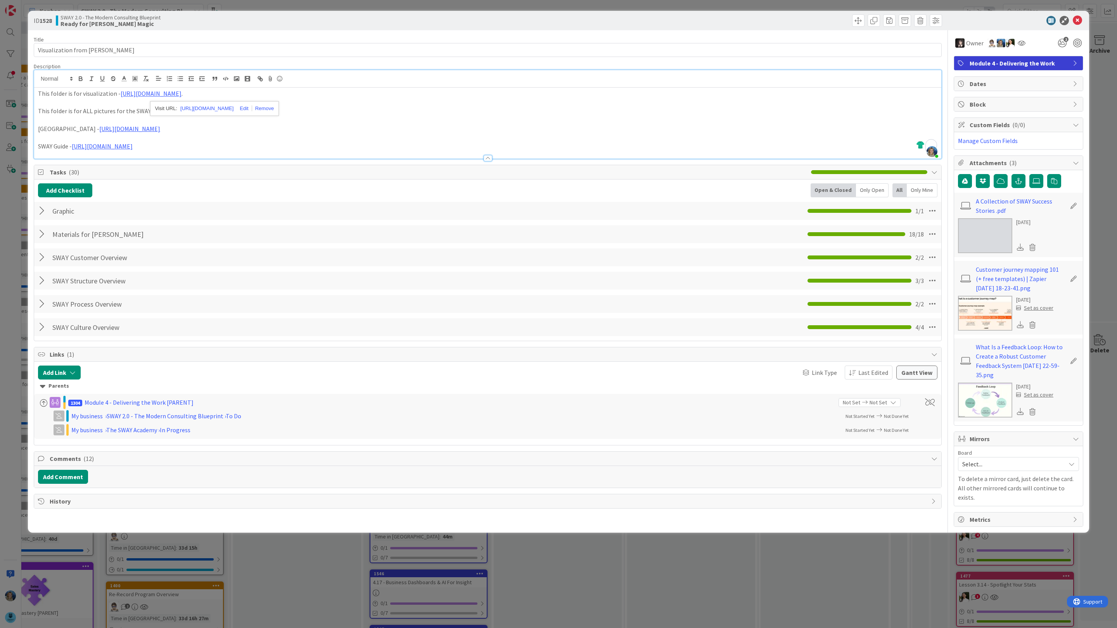
click at [1079, 19] on icon at bounding box center [1077, 20] width 9 height 9
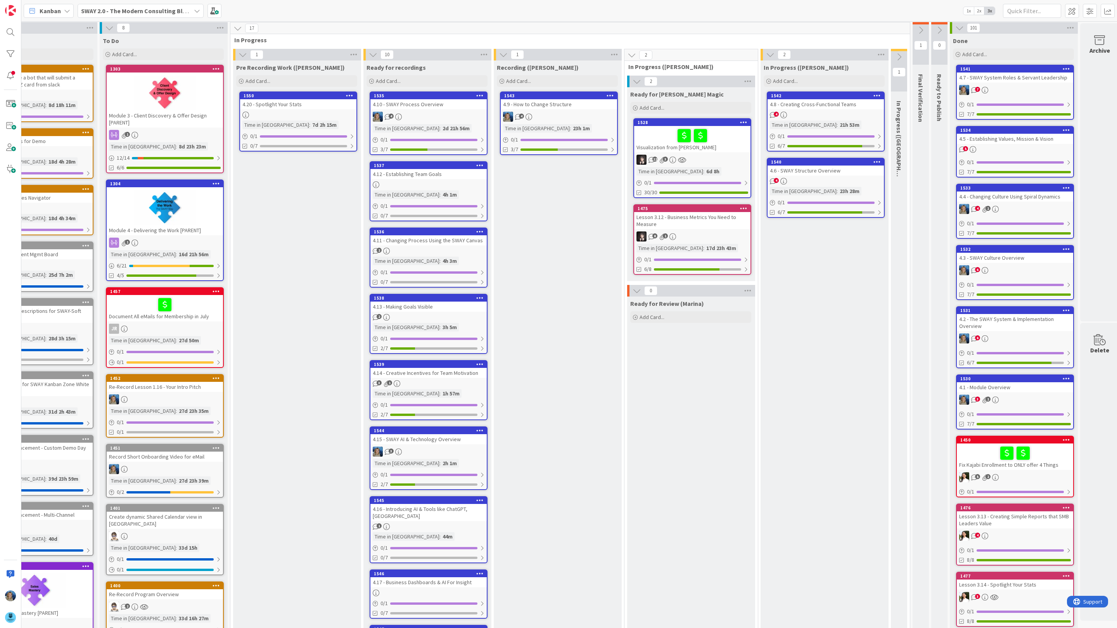
click at [330, 110] on link "1550 4.20 - Spotlight Your Stats Time in [GEOGRAPHIC_DATA] : 7d 2h 15m 0 / 1 0/7" at bounding box center [298, 122] width 118 height 60
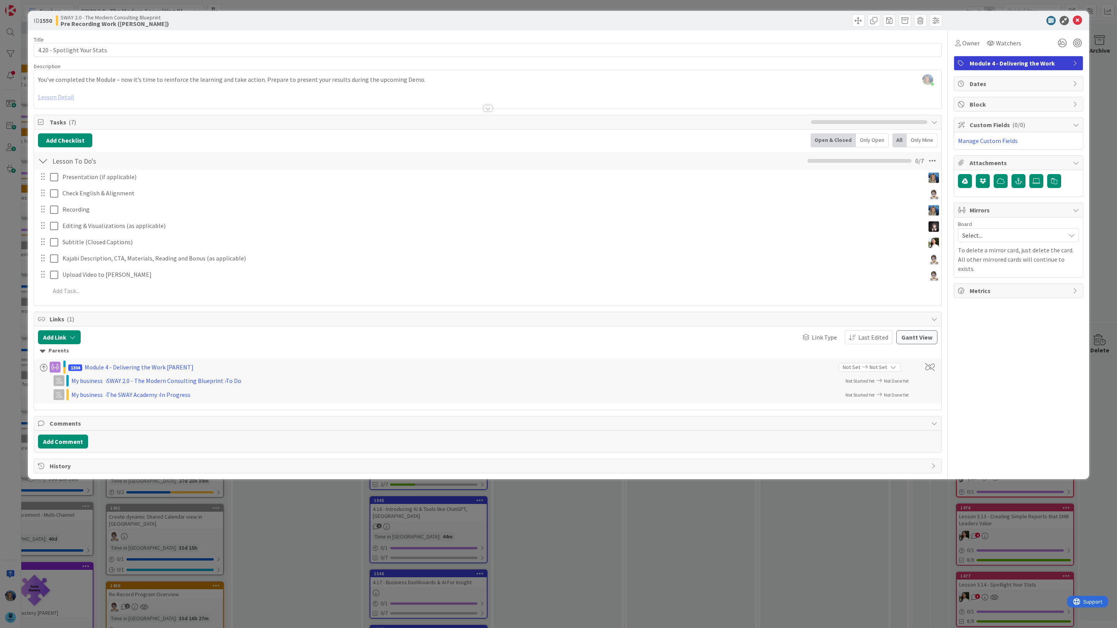
click at [60, 98] on div at bounding box center [487, 99] width 907 height 20
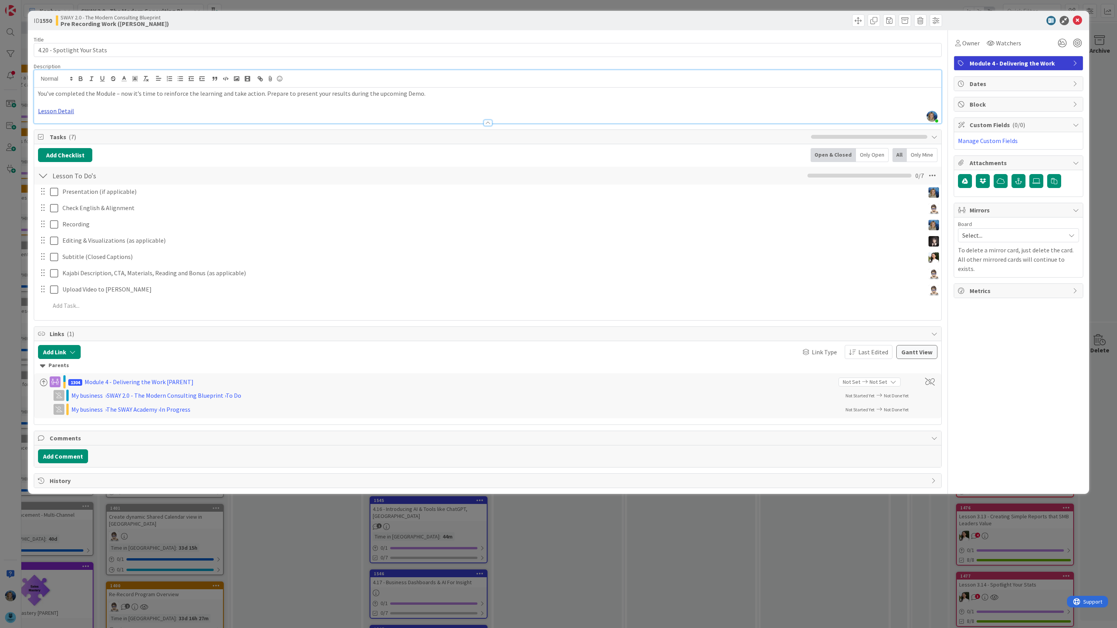
click at [61, 112] on link "Lesson Detail" at bounding box center [56, 111] width 36 height 8
click at [74, 128] on link "[URL][DOMAIN_NAME]" at bounding box center [56, 126] width 53 height 10
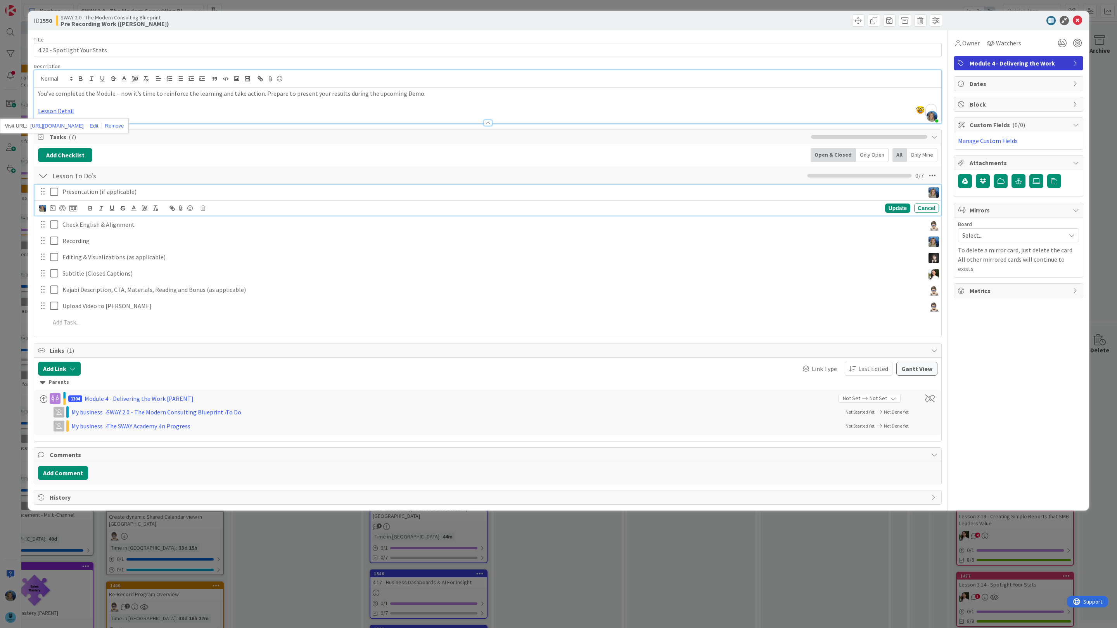
click at [151, 194] on p "Presentation (if applicable)" at bounding box center [491, 191] width 859 height 9
click at [74, 472] on button "Add Comment" at bounding box center [63, 473] width 50 height 14
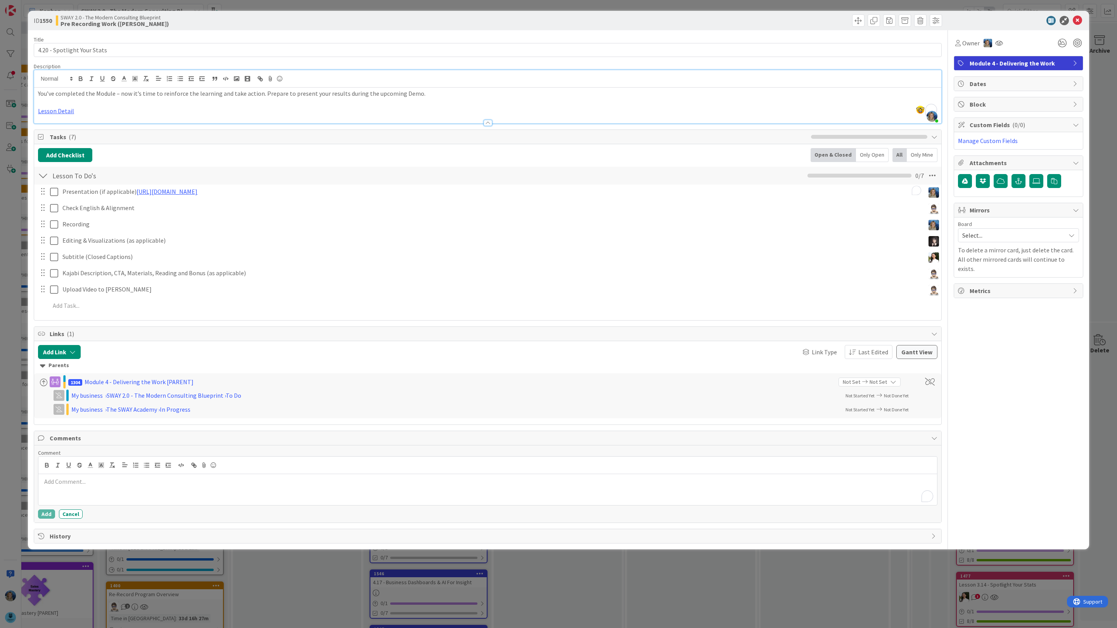
click at [81, 486] on p "To enrich screen reader interactions, please activate Accessibility in Grammarl…" at bounding box center [488, 481] width 892 height 9
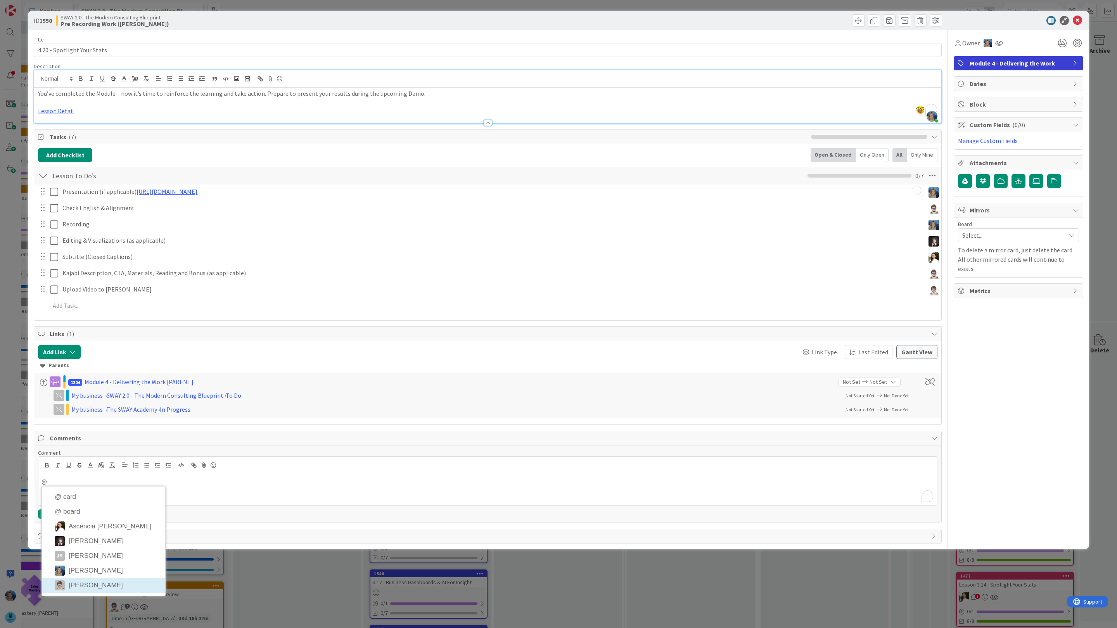
click at [92, 586] on li "[PERSON_NAME]" at bounding box center [103, 585] width 123 height 15
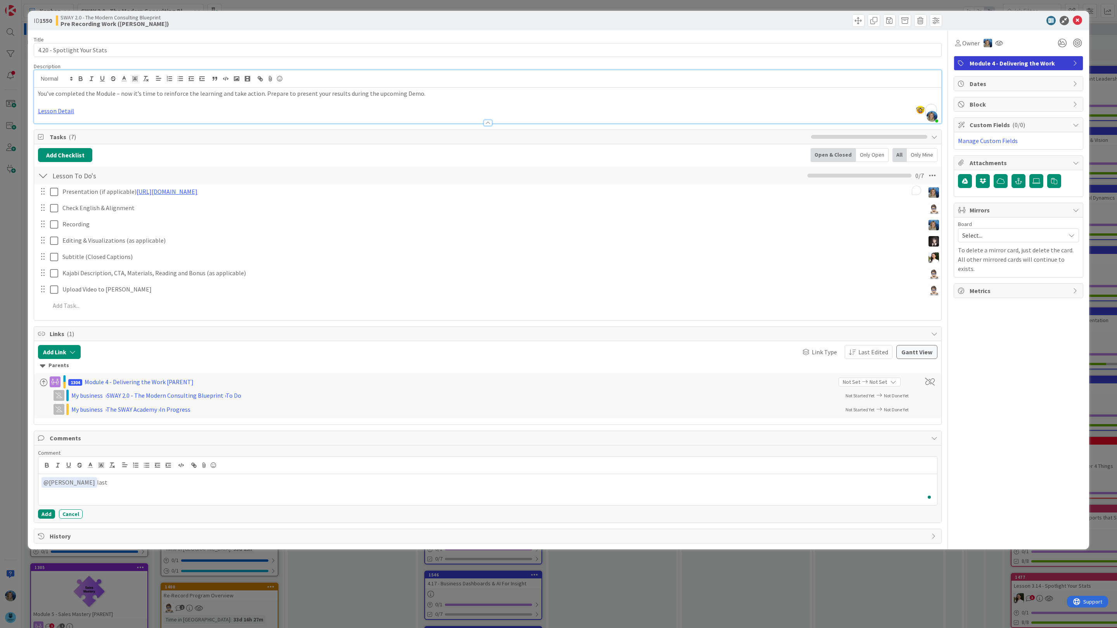
scroll to position [1, 55]
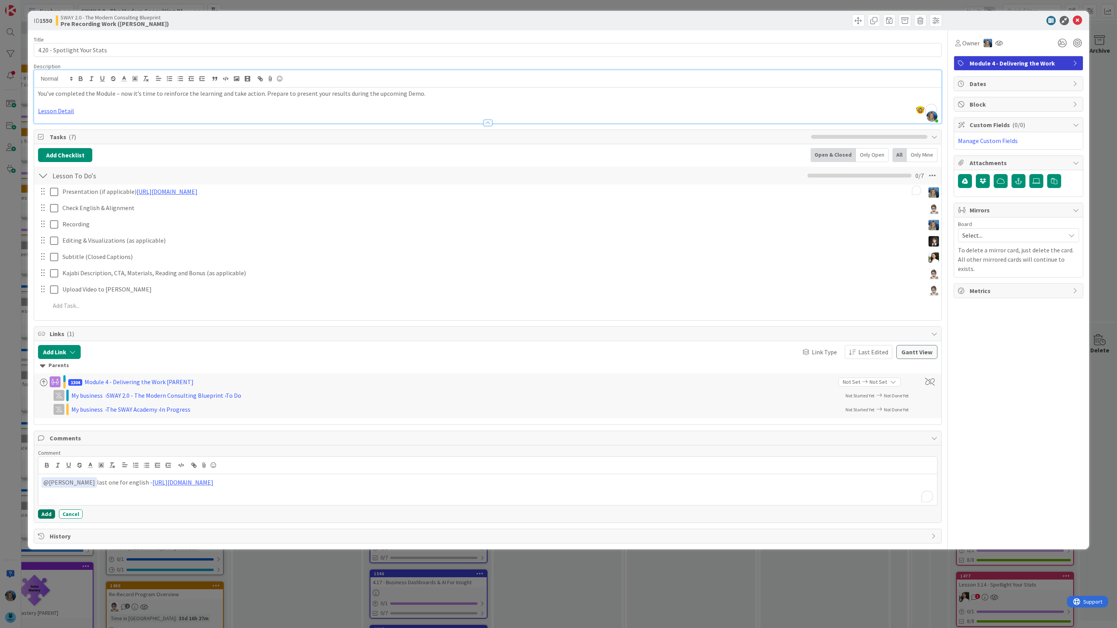
click at [43, 517] on button "Add" at bounding box center [46, 514] width 17 height 9
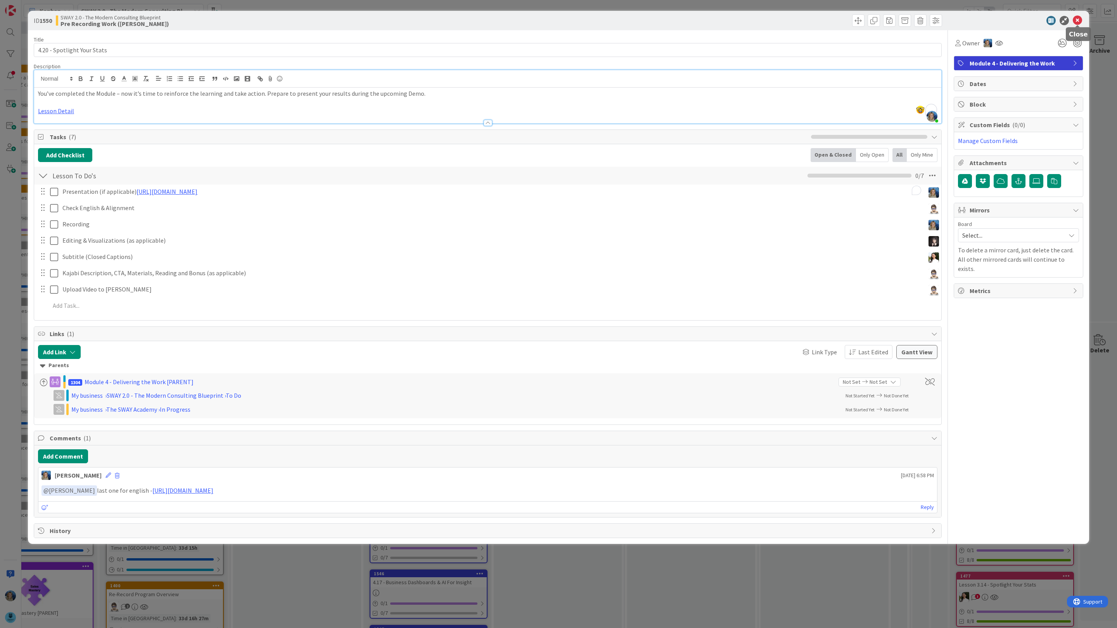
click at [1078, 19] on icon at bounding box center [1077, 20] width 9 height 9
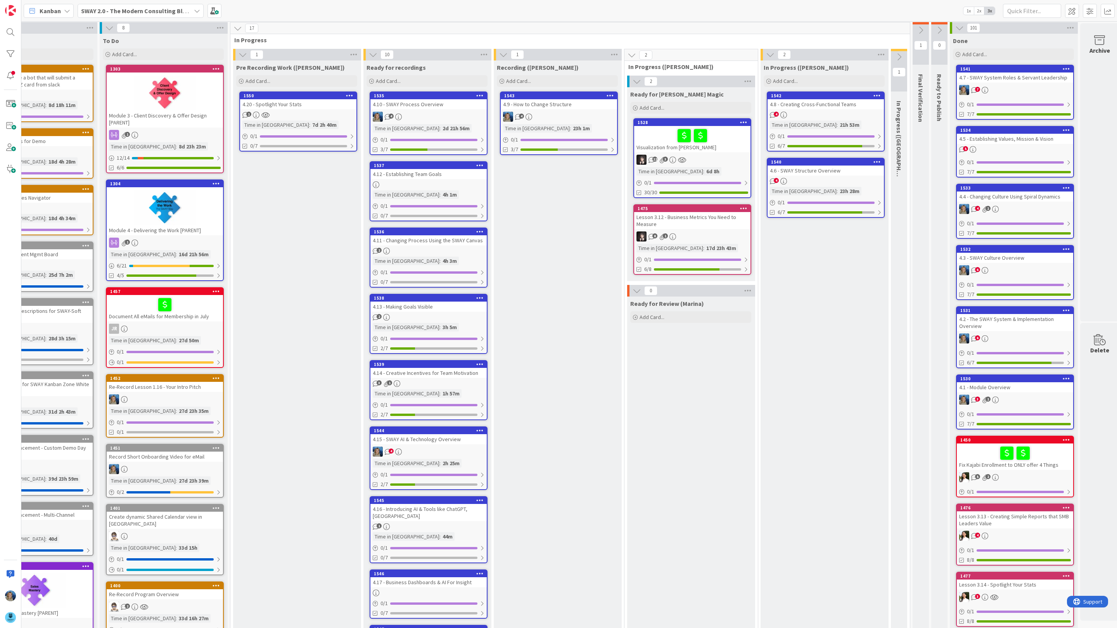
click at [450, 459] on div "Time in Column : 2h 25m" at bounding box center [429, 463] width 112 height 9
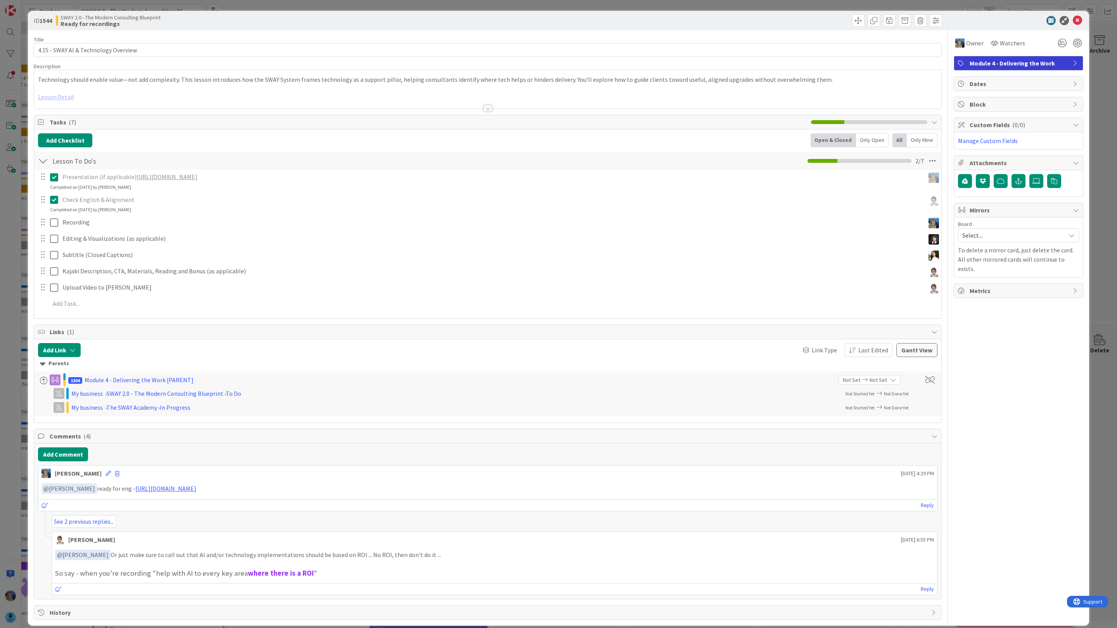
scroll to position [14, 0]
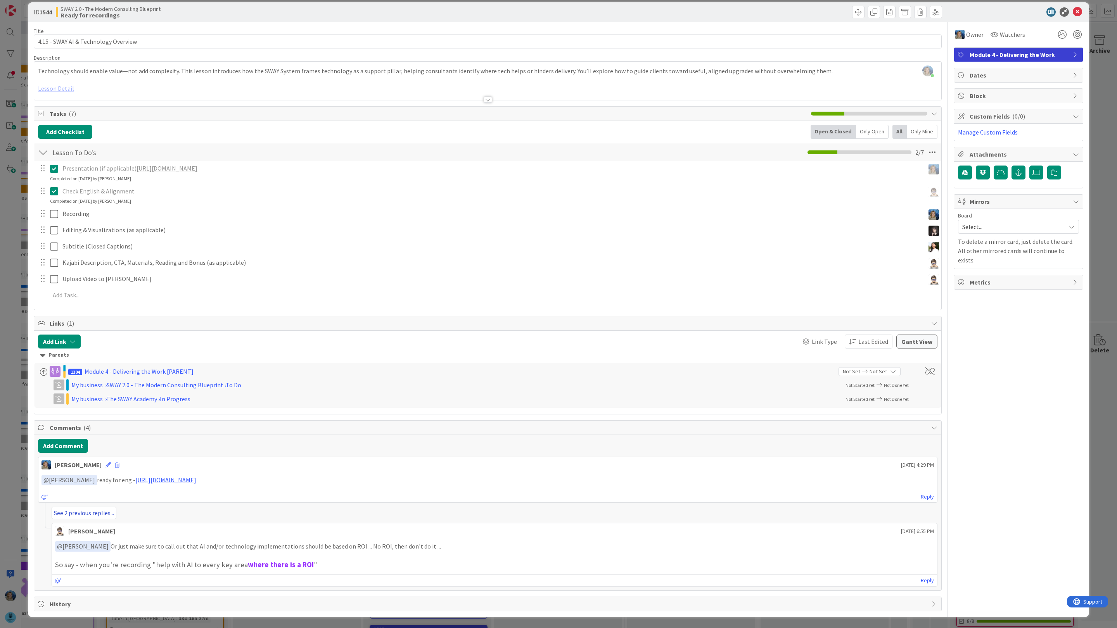
click at [90, 508] on link "See 2 previous replies..." at bounding box center [84, 513] width 65 height 12
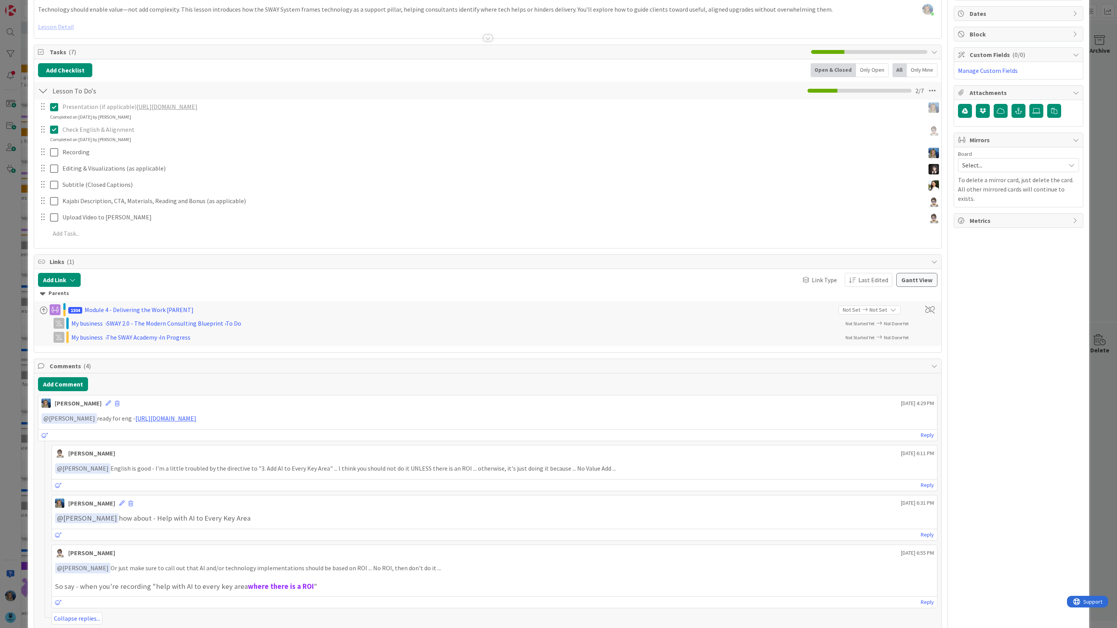
scroll to position [112, 0]
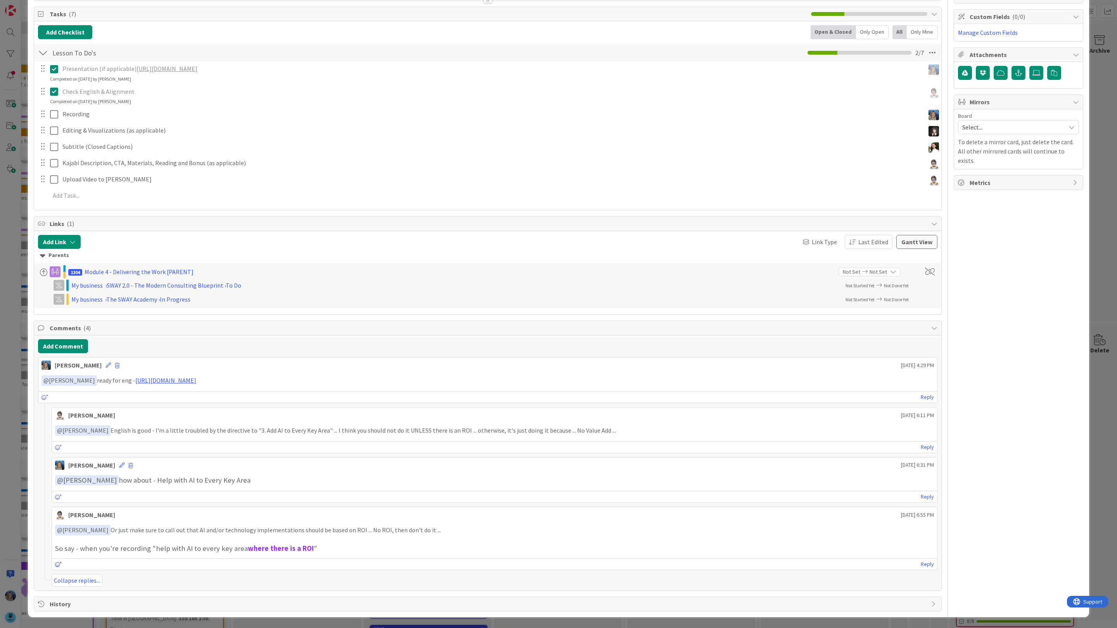
click at [57, 564] on icon at bounding box center [58, 564] width 7 height 5
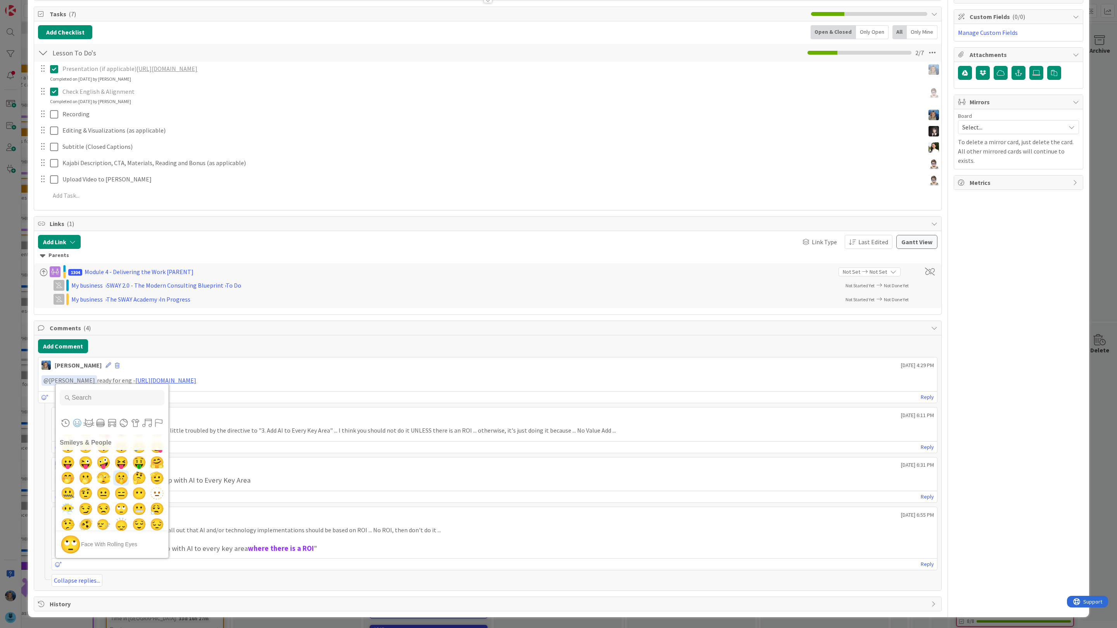
scroll to position [89, 0]
click at [159, 477] on span "🫡" at bounding box center [157, 478] width 18 height 16
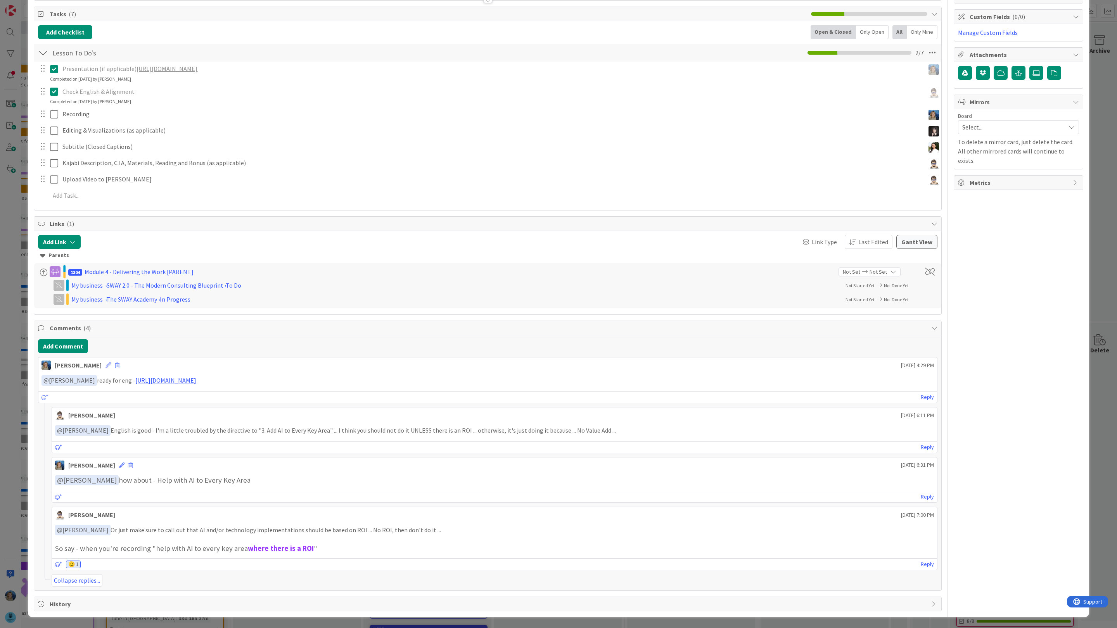
scroll to position [0, 0]
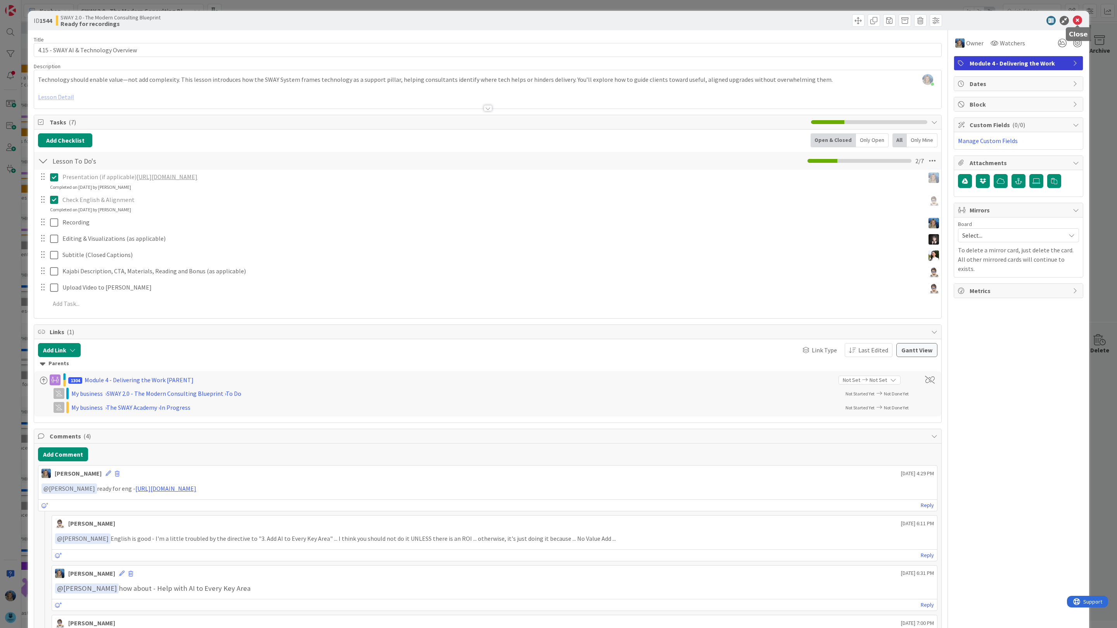
click at [1080, 19] on icon at bounding box center [1077, 20] width 9 height 9
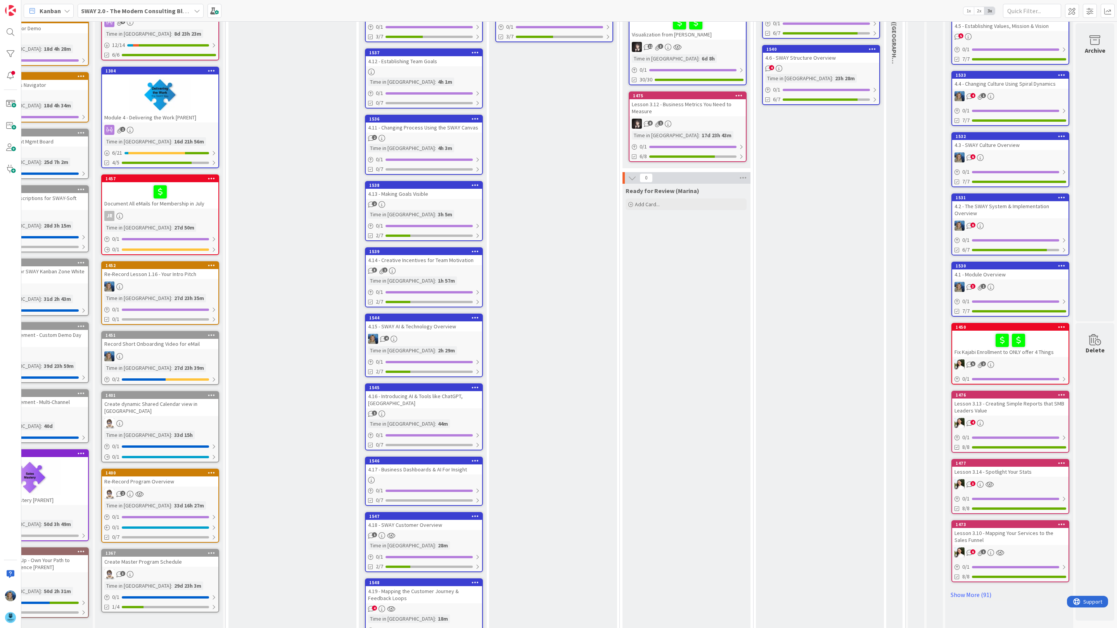
scroll to position [0, 60]
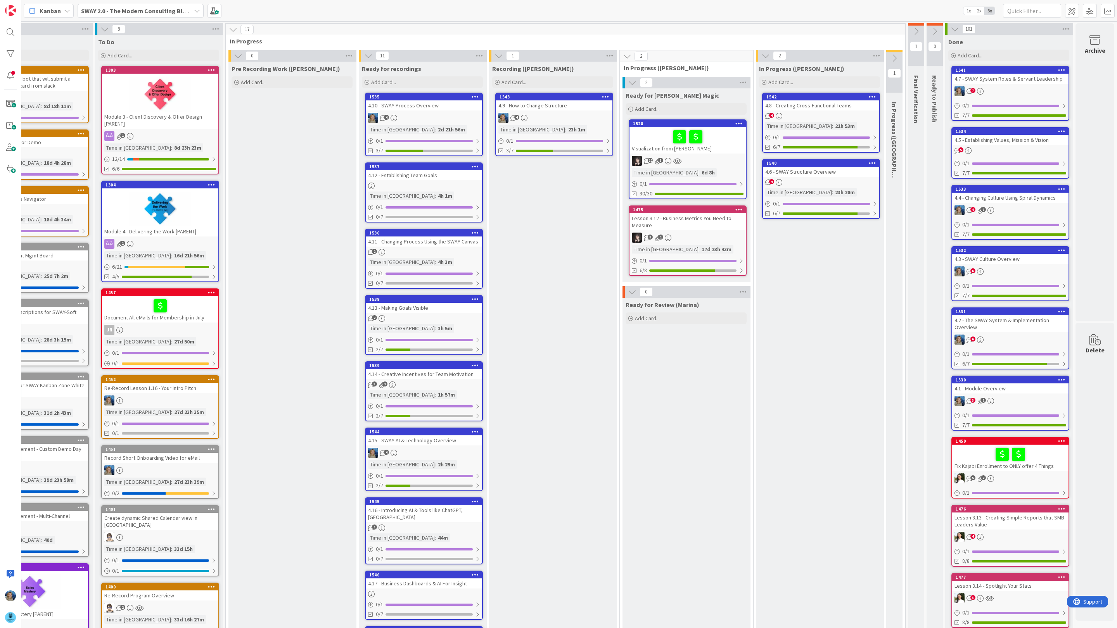
drag, startPoint x: 278, startPoint y: 107, endPoint x: 331, endPoint y: 0, distance: 119.5
